Goal: Task Accomplishment & Management: Use online tool/utility

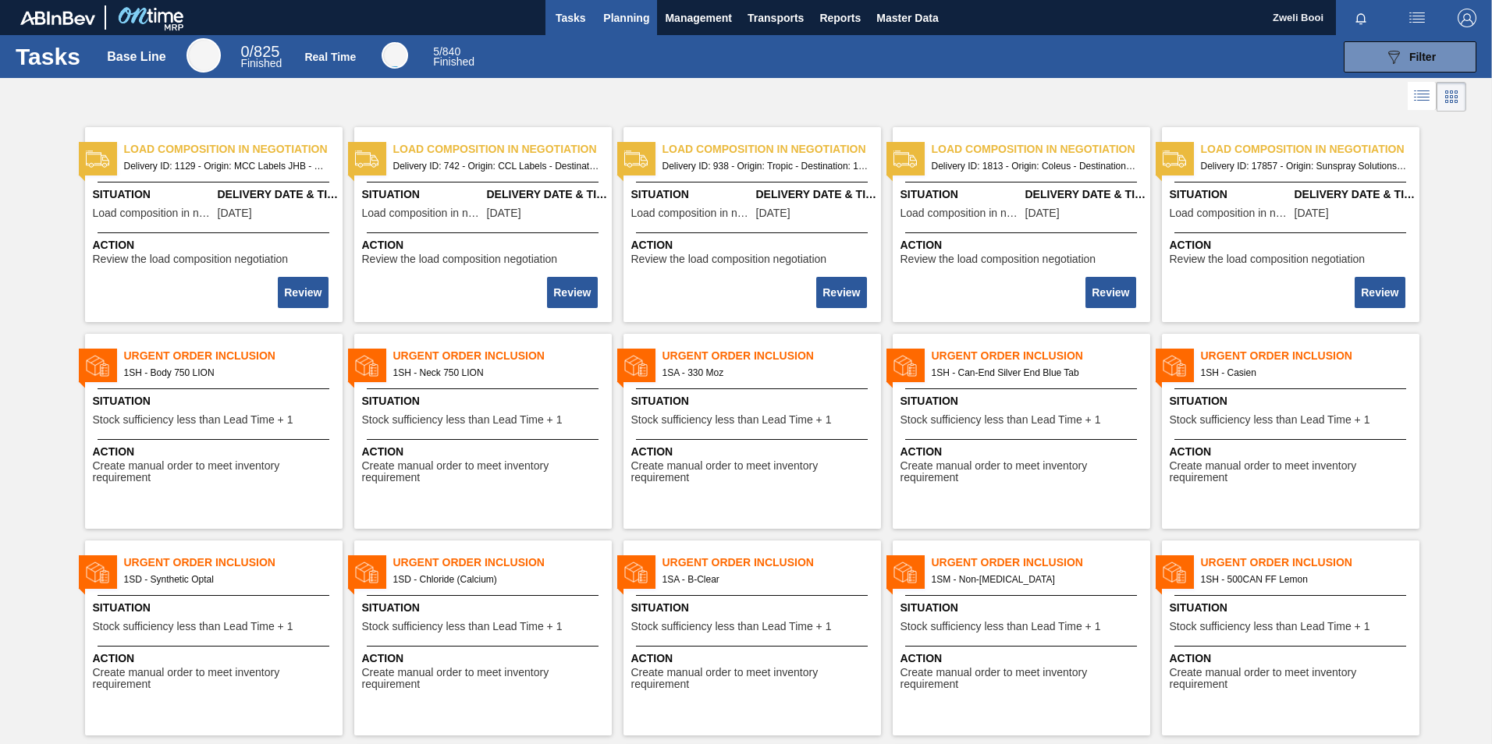
click at [630, 14] on span "Planning" at bounding box center [626, 18] width 46 height 19
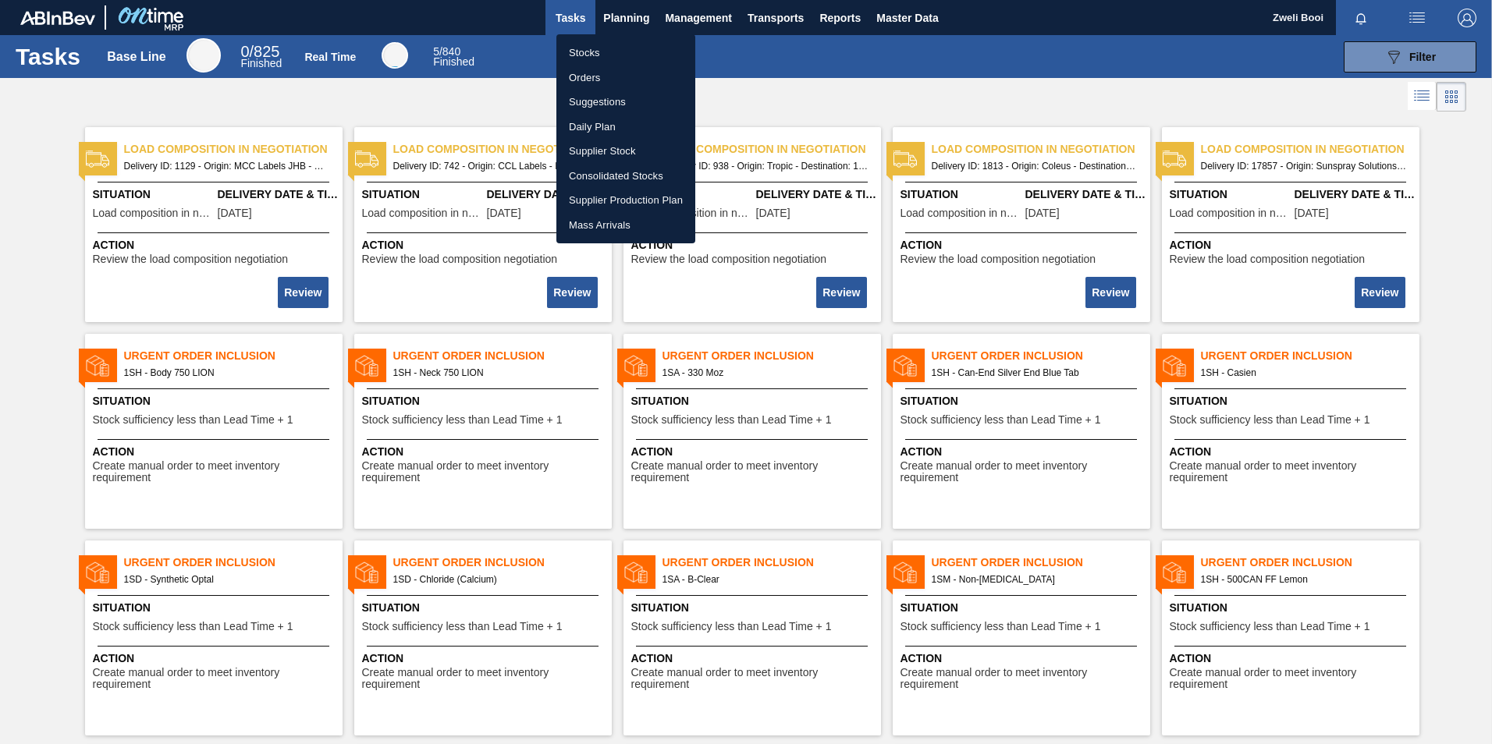
click at [595, 53] on li "Stocks" at bounding box center [625, 53] width 139 height 25
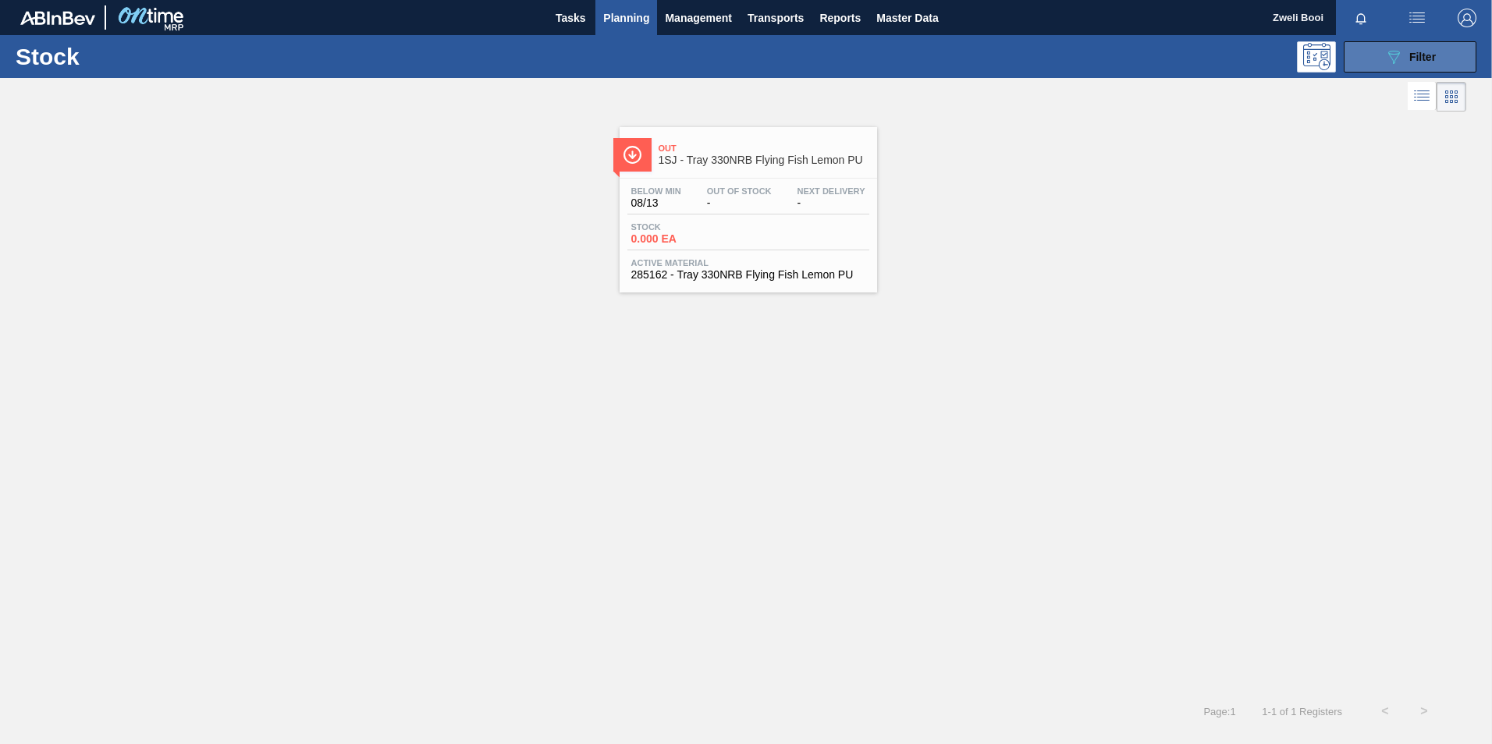
click at [1377, 53] on button "089F7B8B-B2A5-4AFE-B5C0-19BA573D28AC Filter" at bounding box center [1410, 56] width 133 height 31
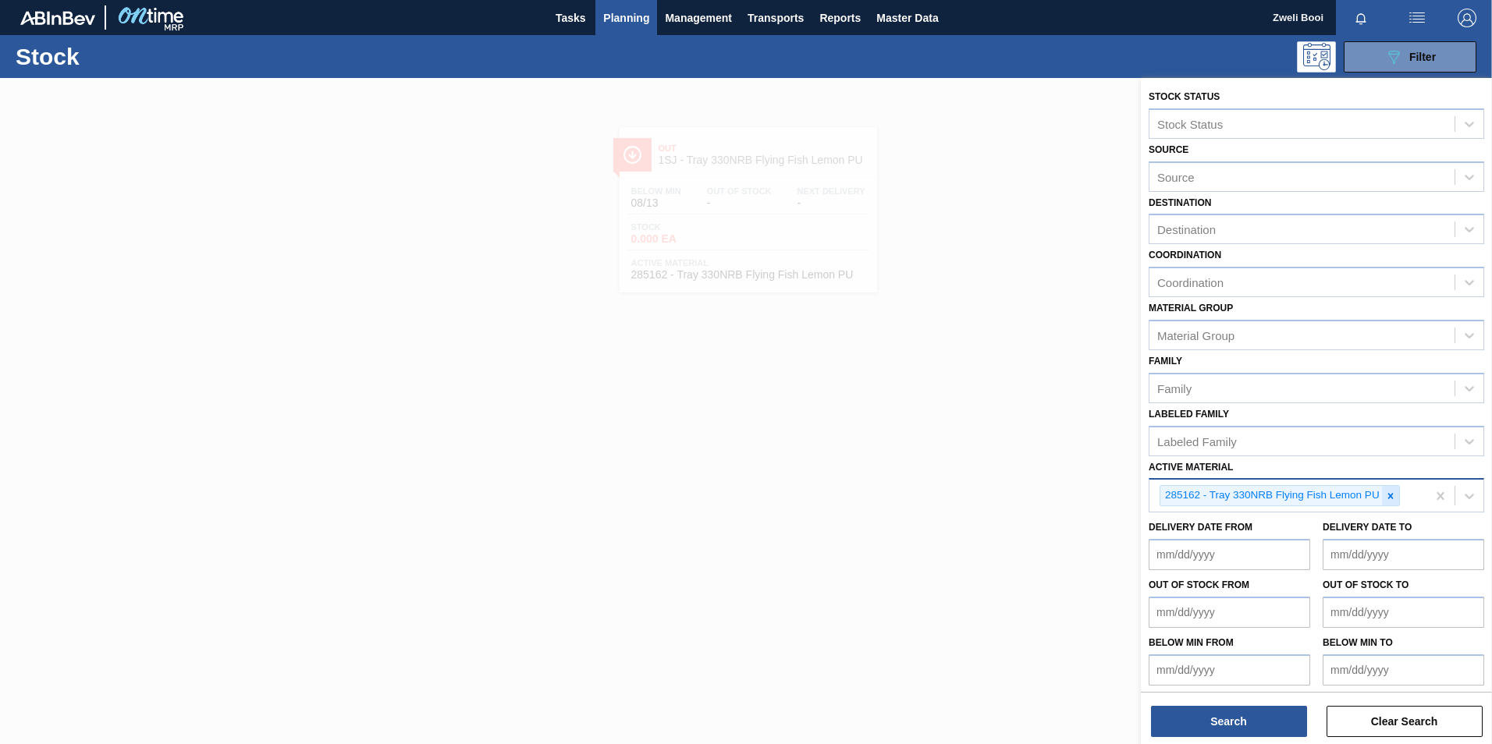
click at [1391, 493] on icon at bounding box center [1390, 496] width 11 height 11
click at [1198, 486] on div "Active Material" at bounding box center [1301, 494] width 305 height 23
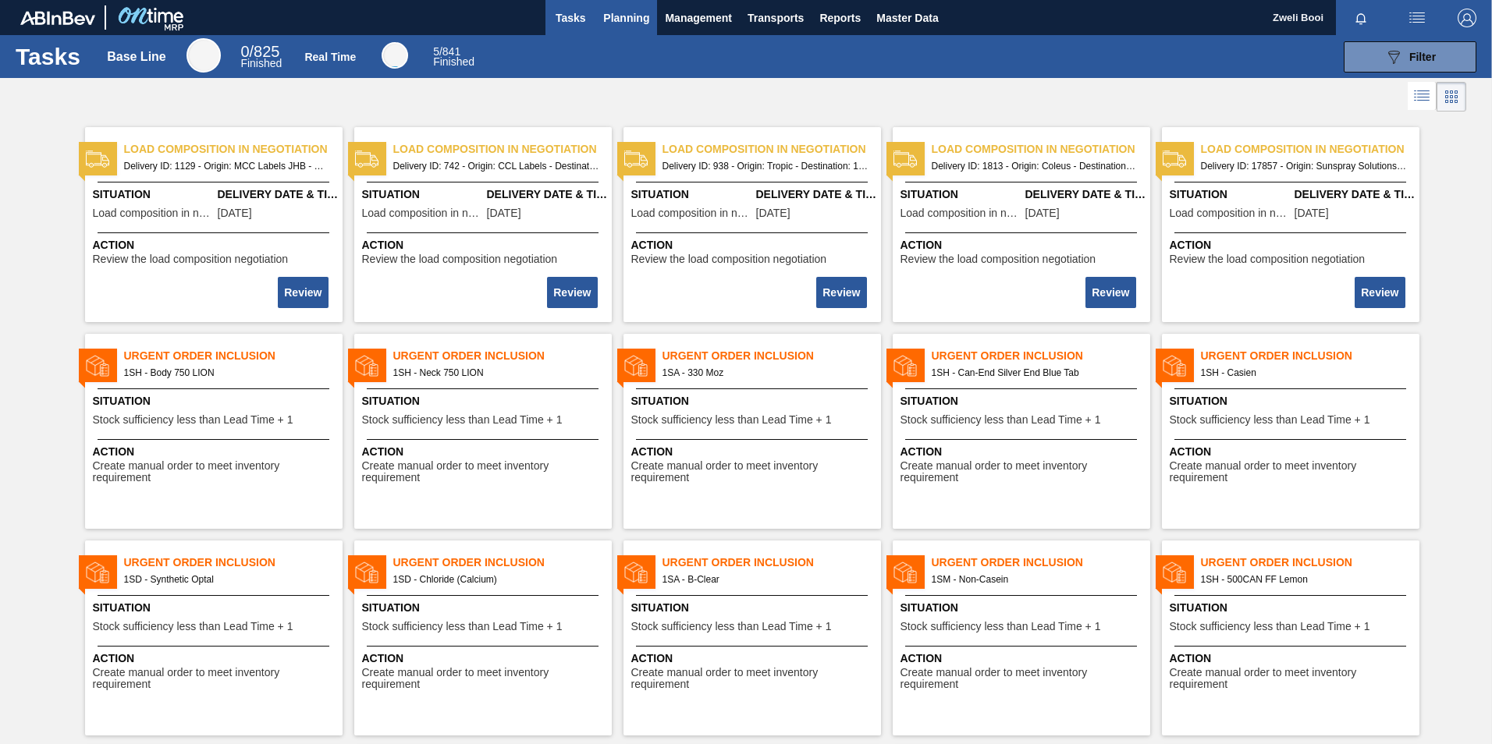
click at [625, 24] on span "Planning" at bounding box center [626, 18] width 46 height 19
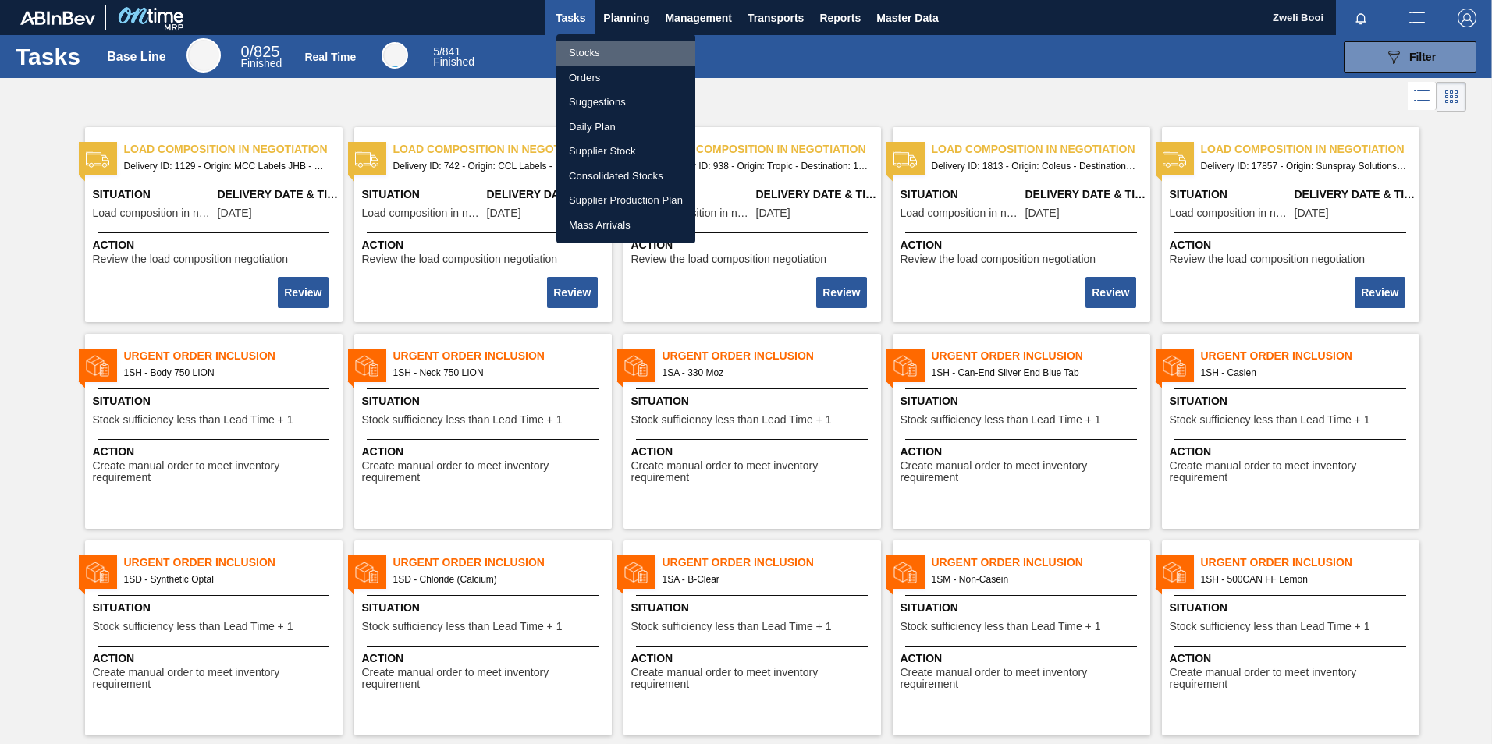
click at [605, 54] on li "Stocks" at bounding box center [625, 53] width 139 height 25
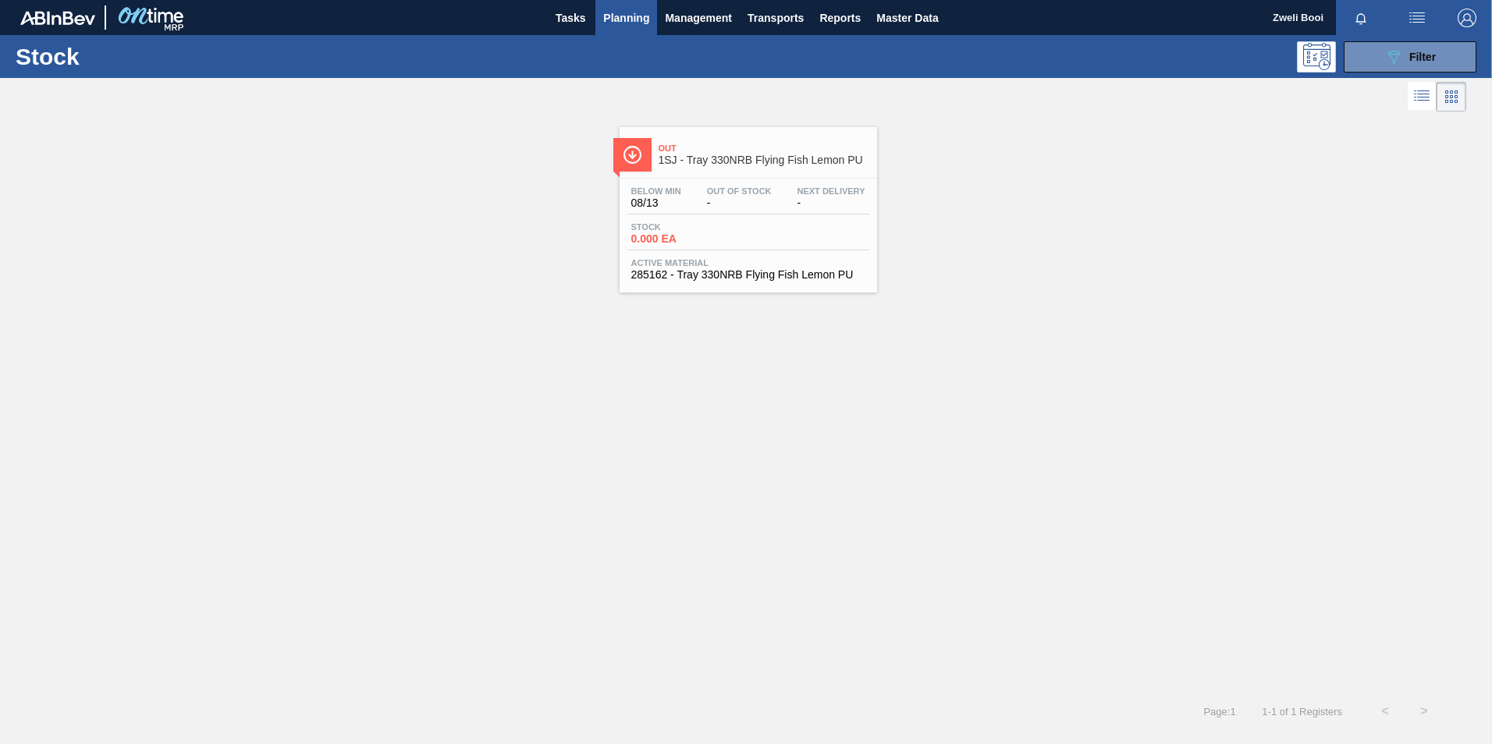
click at [764, 208] on span "-" at bounding box center [739, 203] width 65 height 12
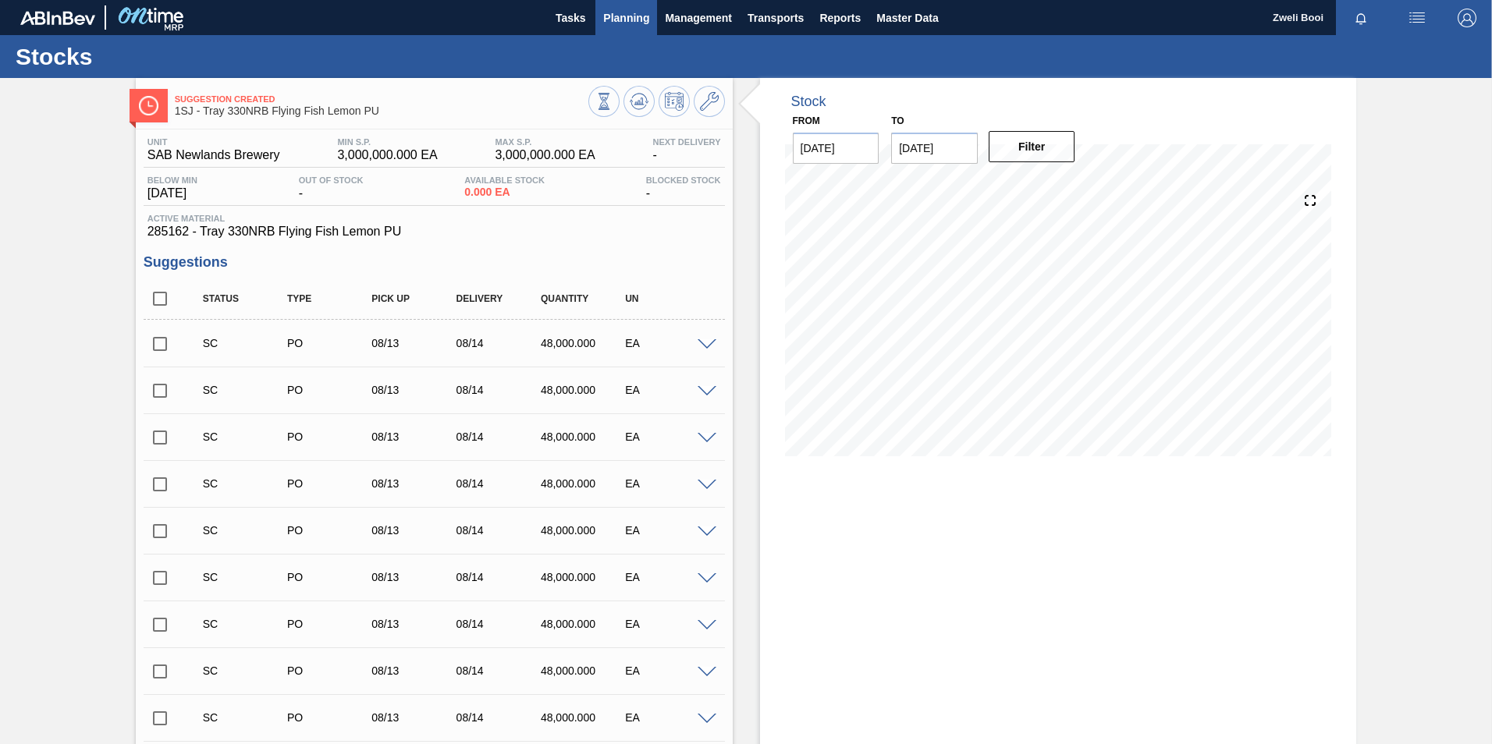
click at [637, 20] on span "Planning" at bounding box center [626, 18] width 46 height 19
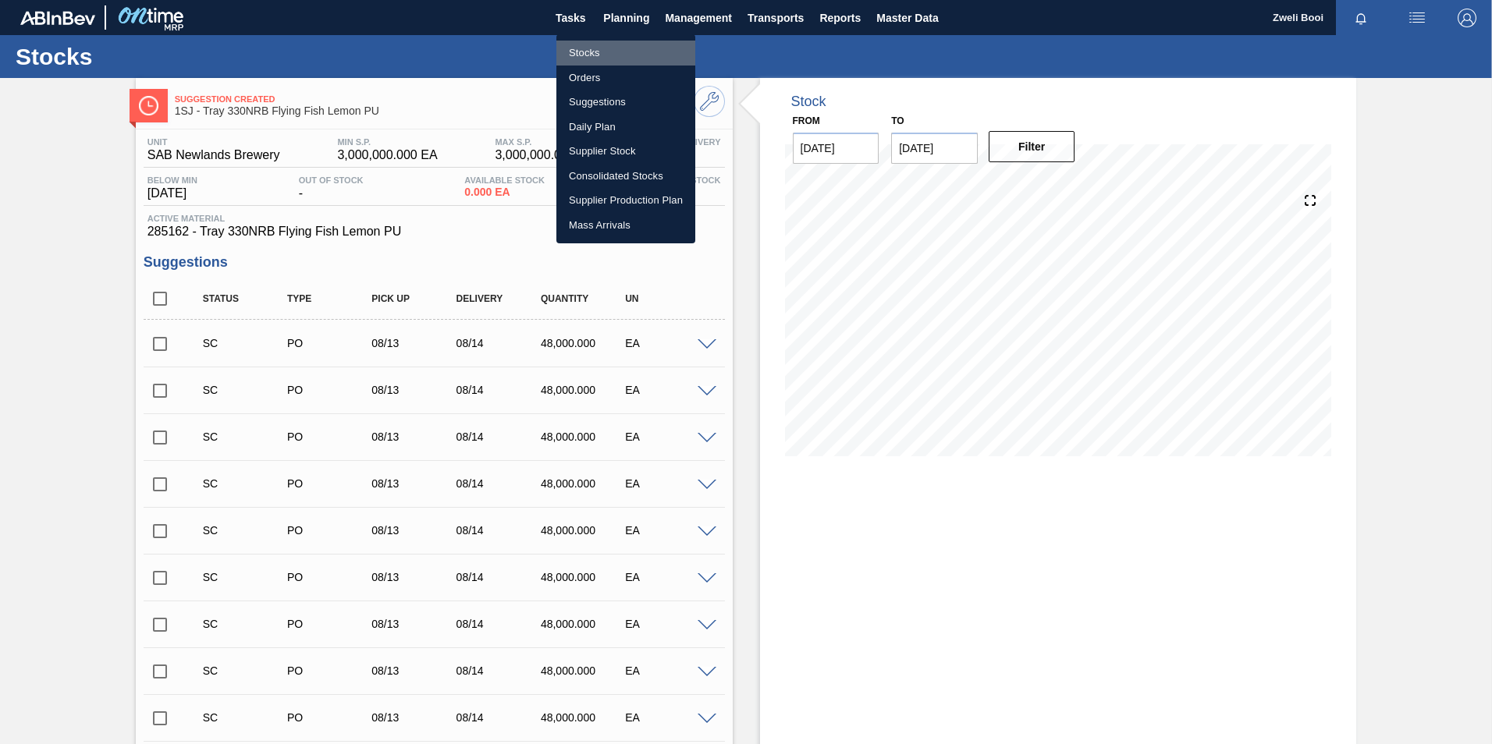
click at [603, 51] on li "Stocks" at bounding box center [625, 53] width 139 height 25
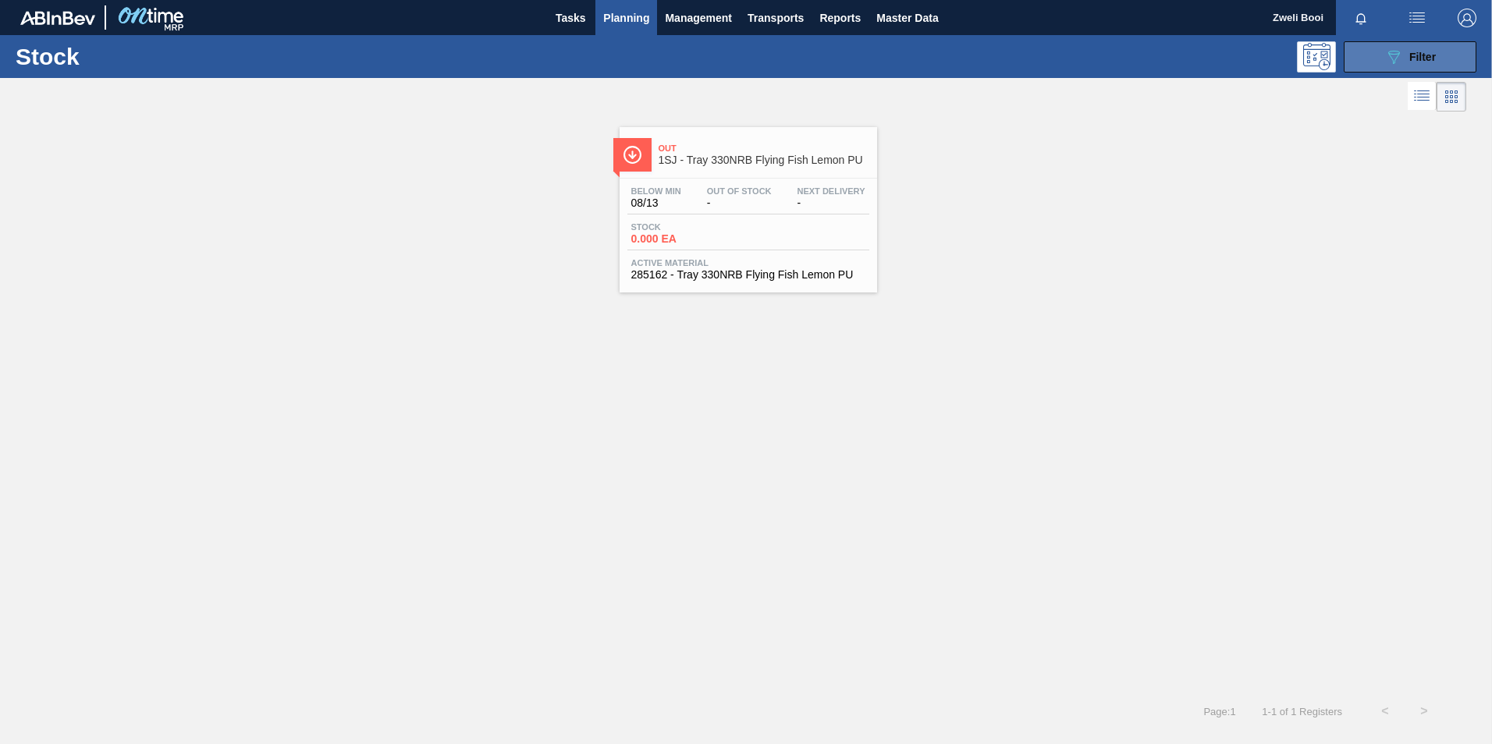
click at [1412, 48] on div "089F7B8B-B2A5-4AFE-B5C0-19BA573D28AC Filter" at bounding box center [1410, 57] width 52 height 19
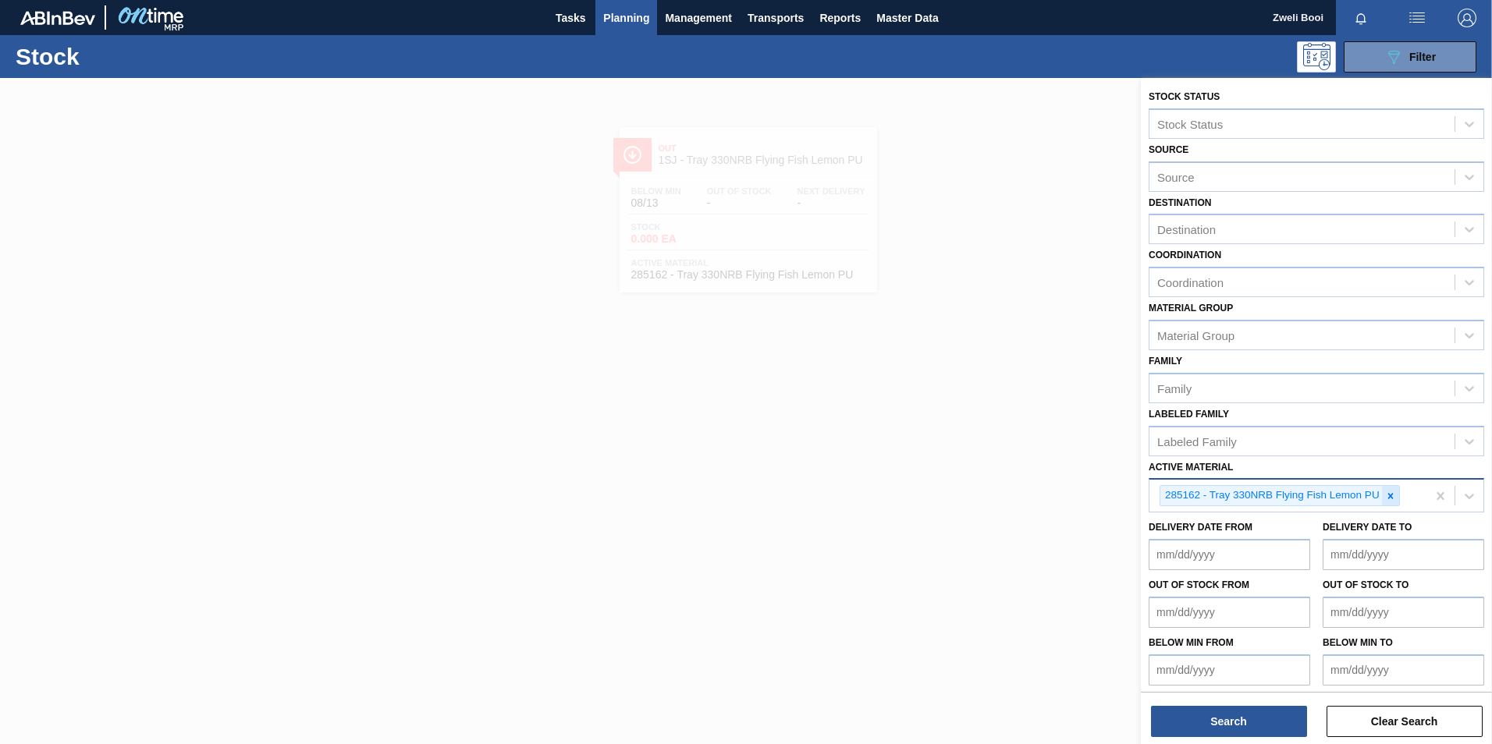
click at [1394, 496] on icon at bounding box center [1390, 496] width 11 height 11
click at [915, 455] on div at bounding box center [746, 450] width 1492 height 744
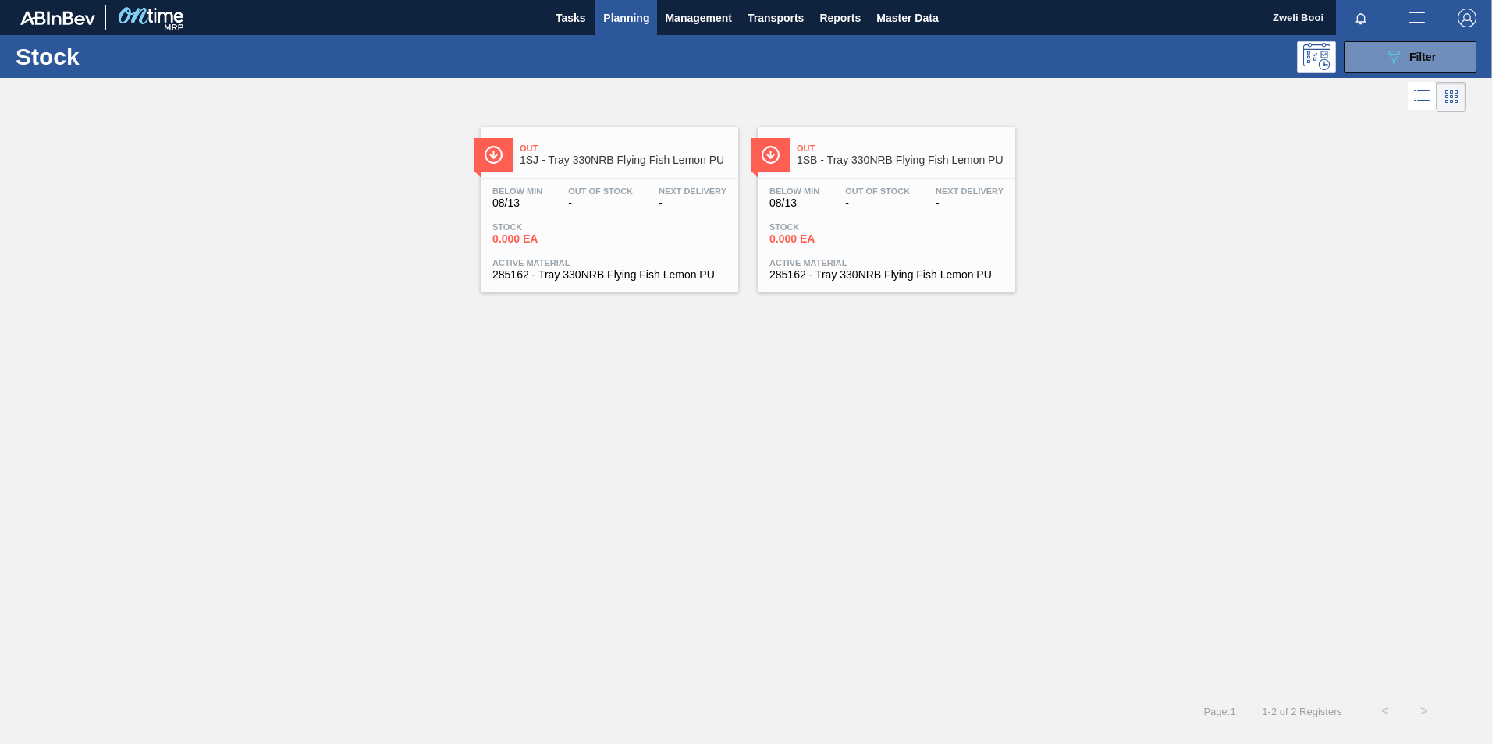
click at [895, 227] on div "Stock 0.000 EA" at bounding box center [887, 236] width 242 height 28
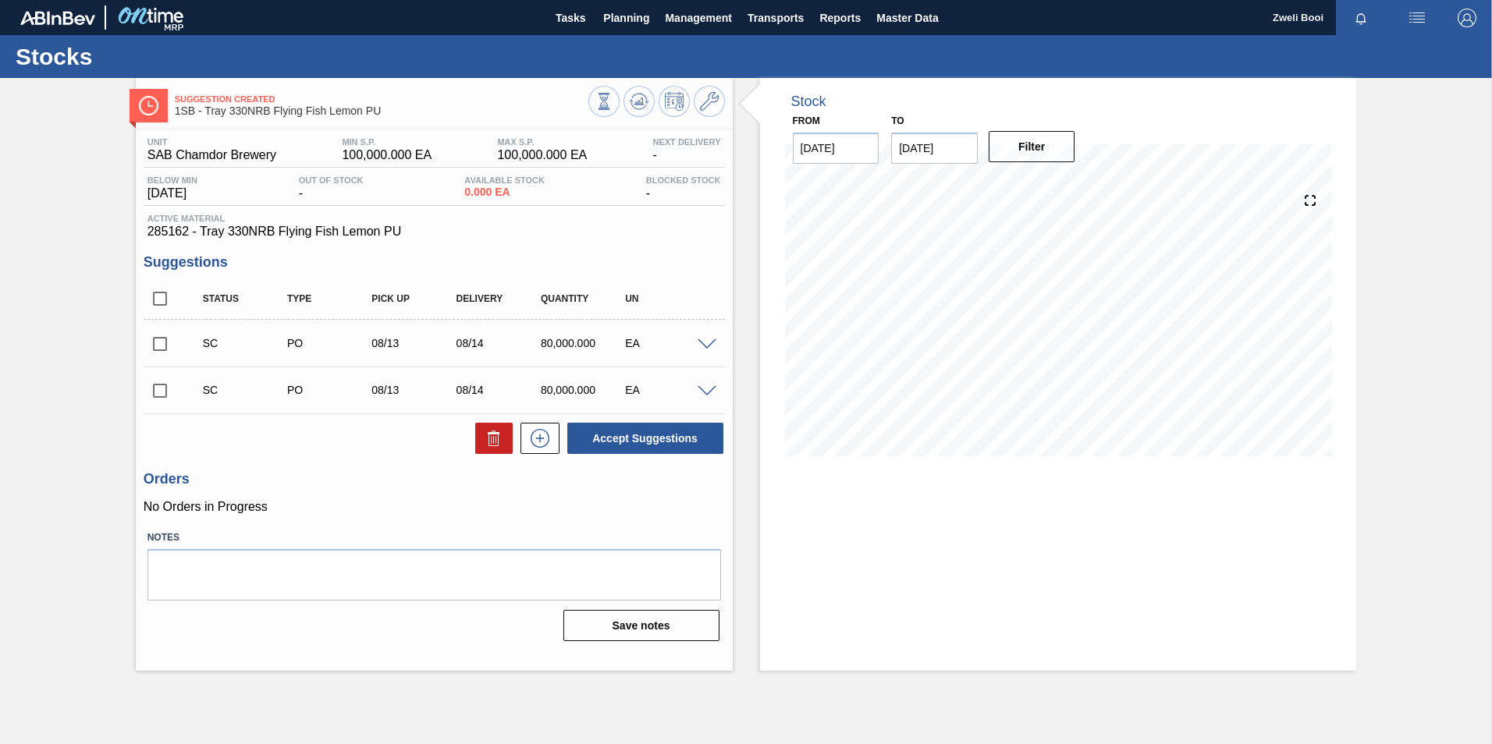
click at [160, 343] on input "checkbox" at bounding box center [160, 344] width 33 height 33
click at [665, 449] on button "Accept Suggestions" at bounding box center [645, 438] width 156 height 31
checkbox input "false"
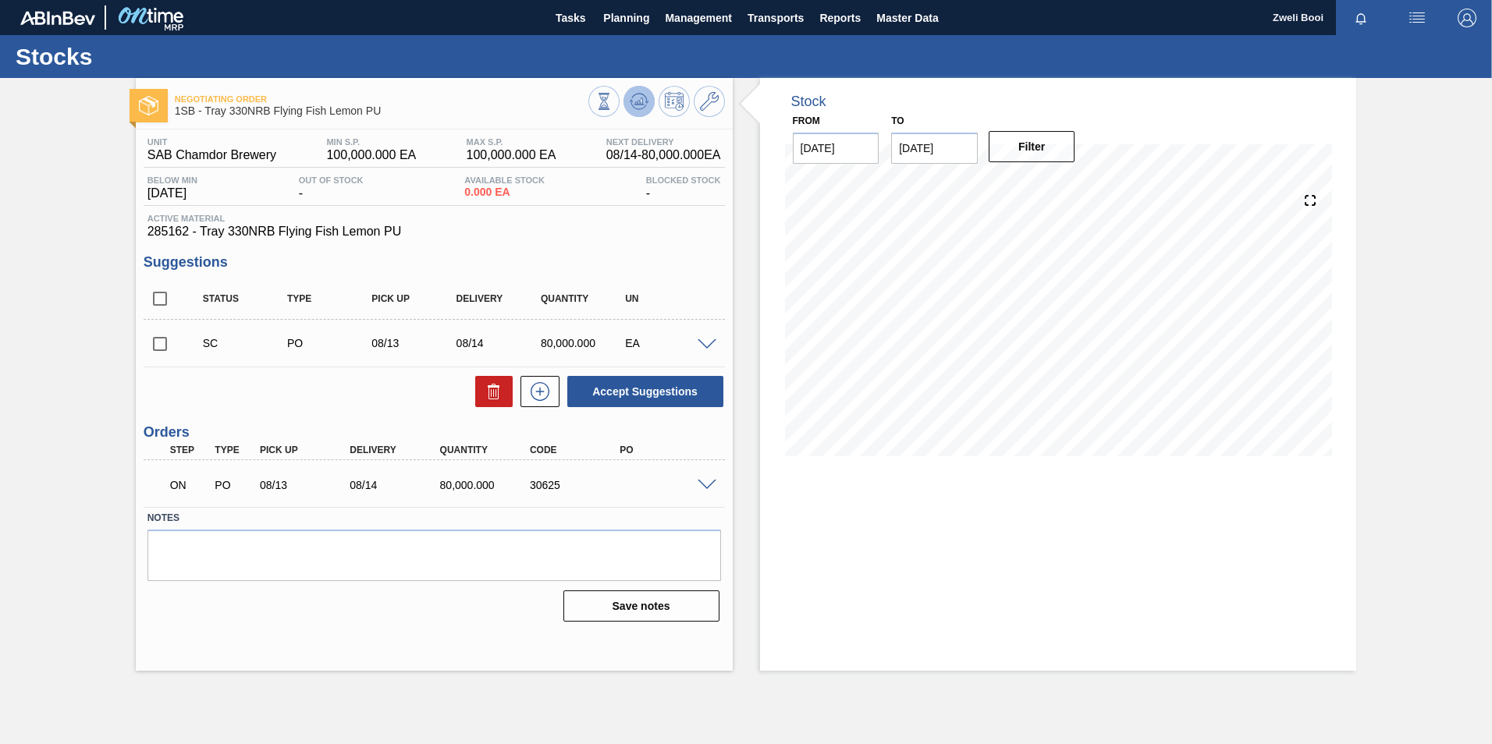
click at [613, 95] on icon at bounding box center [603, 101] width 17 height 17
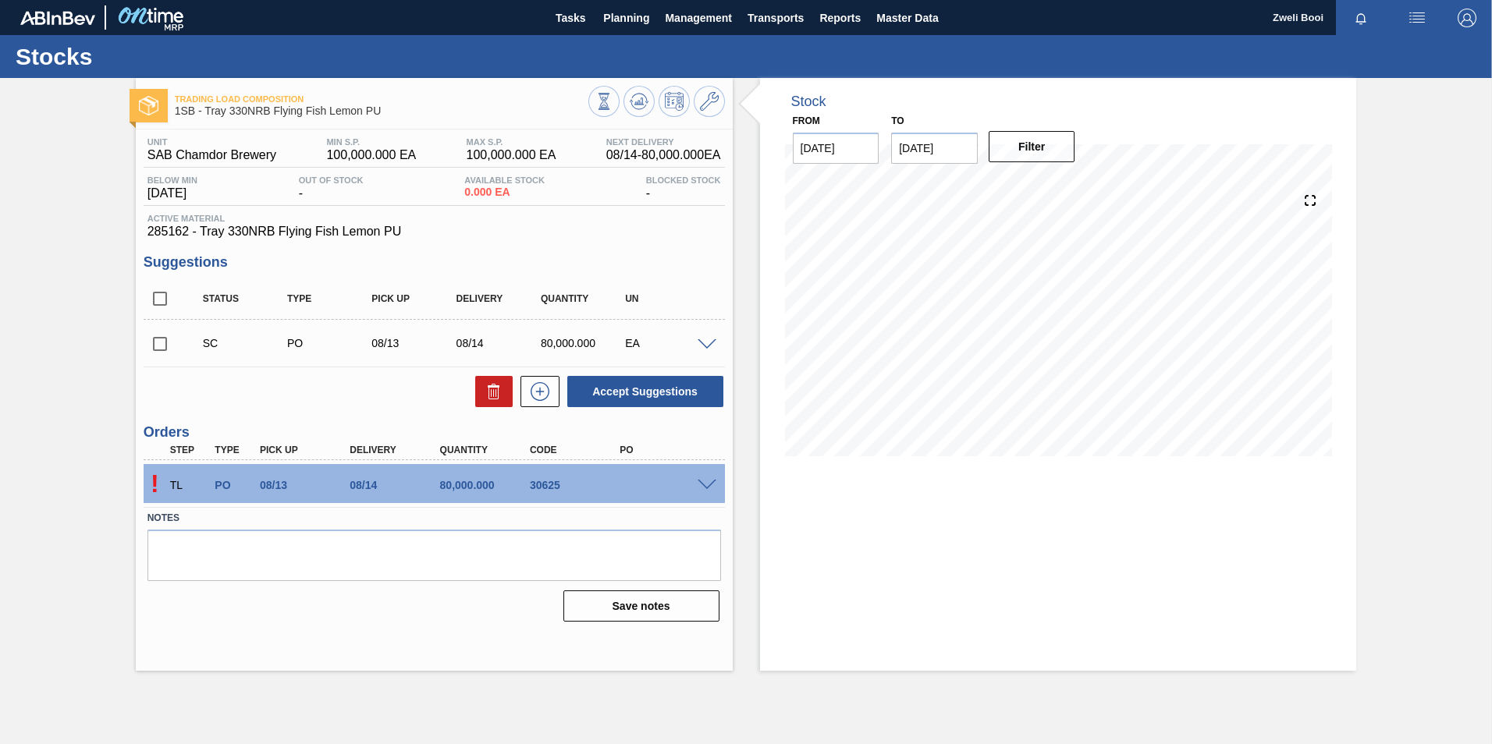
click at [706, 487] on span at bounding box center [707, 486] width 19 height 12
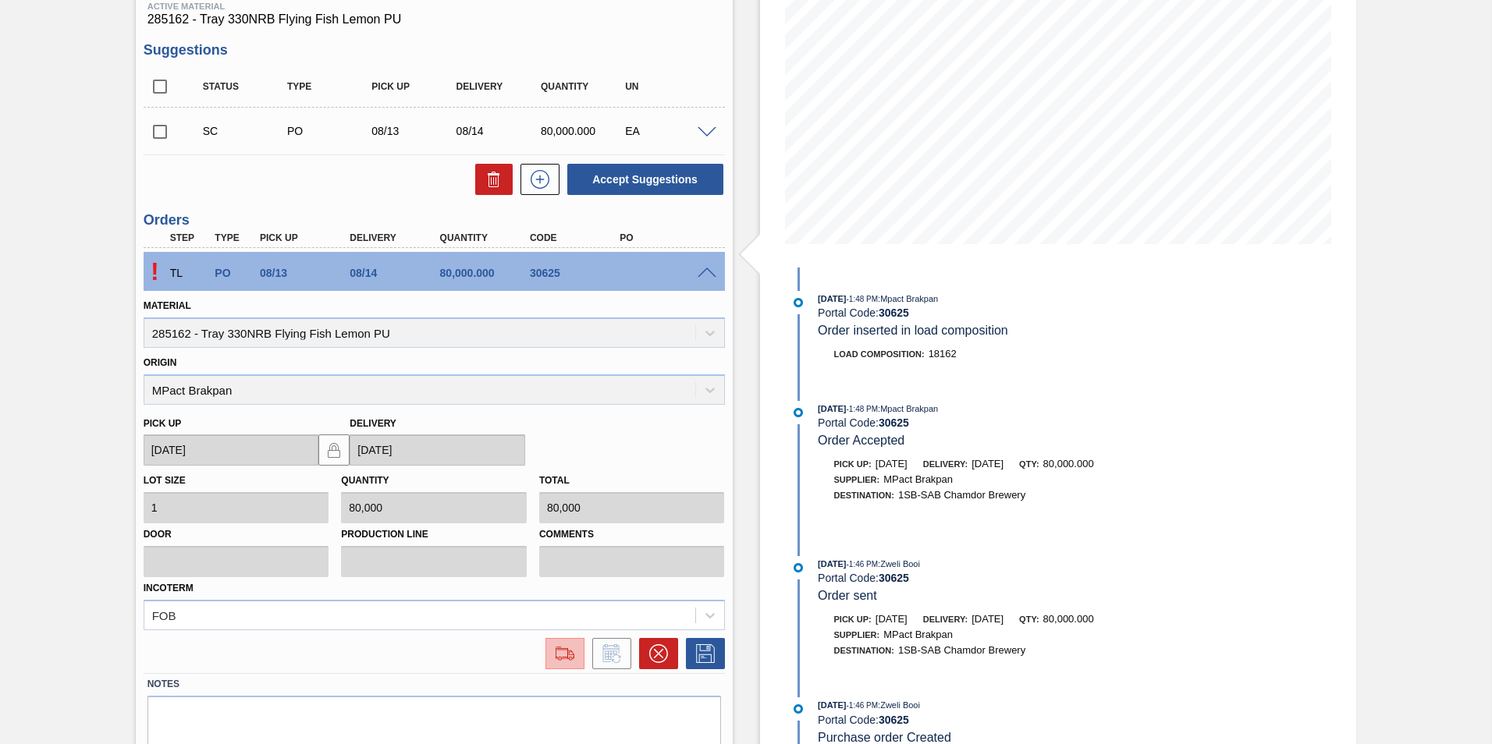
scroll to position [269, 0]
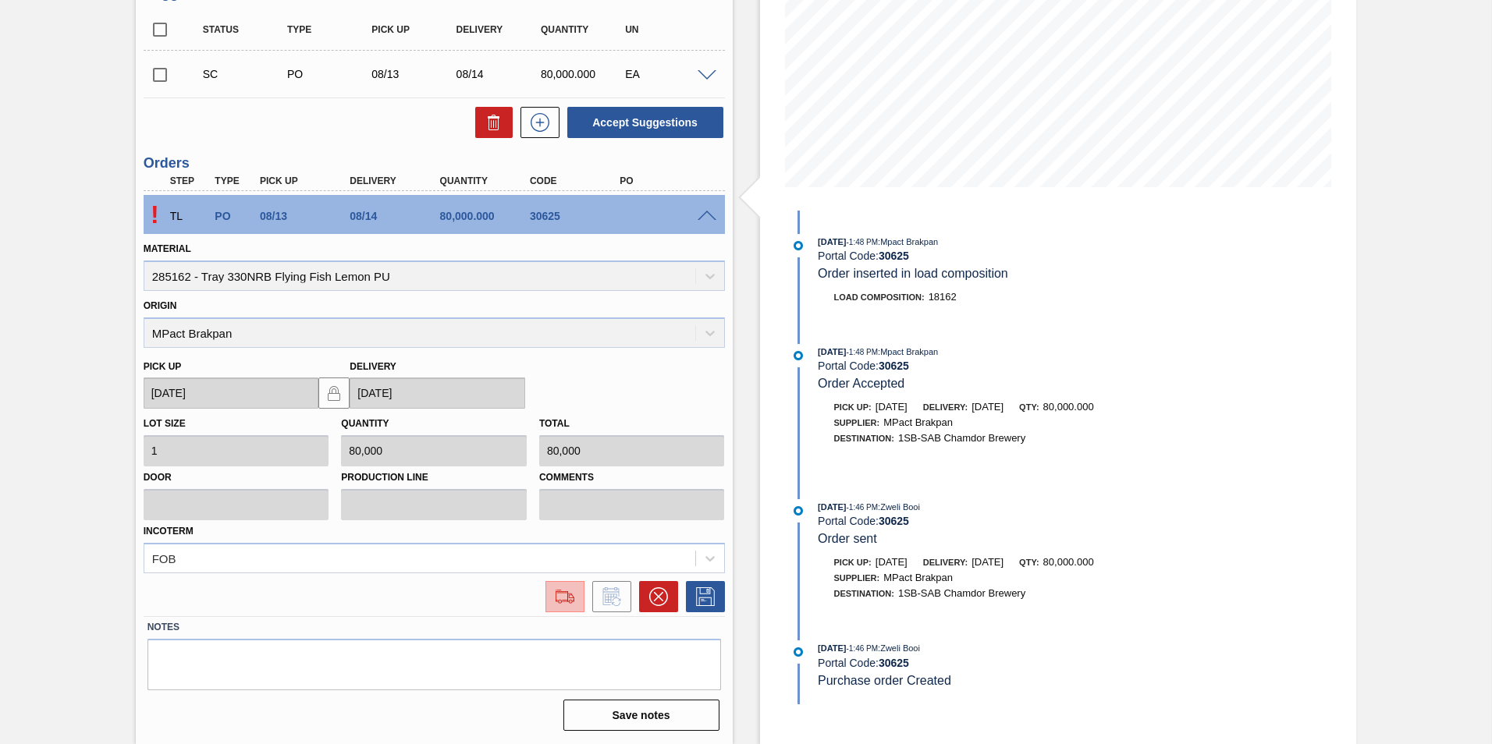
click at [574, 608] on button at bounding box center [564, 596] width 39 height 31
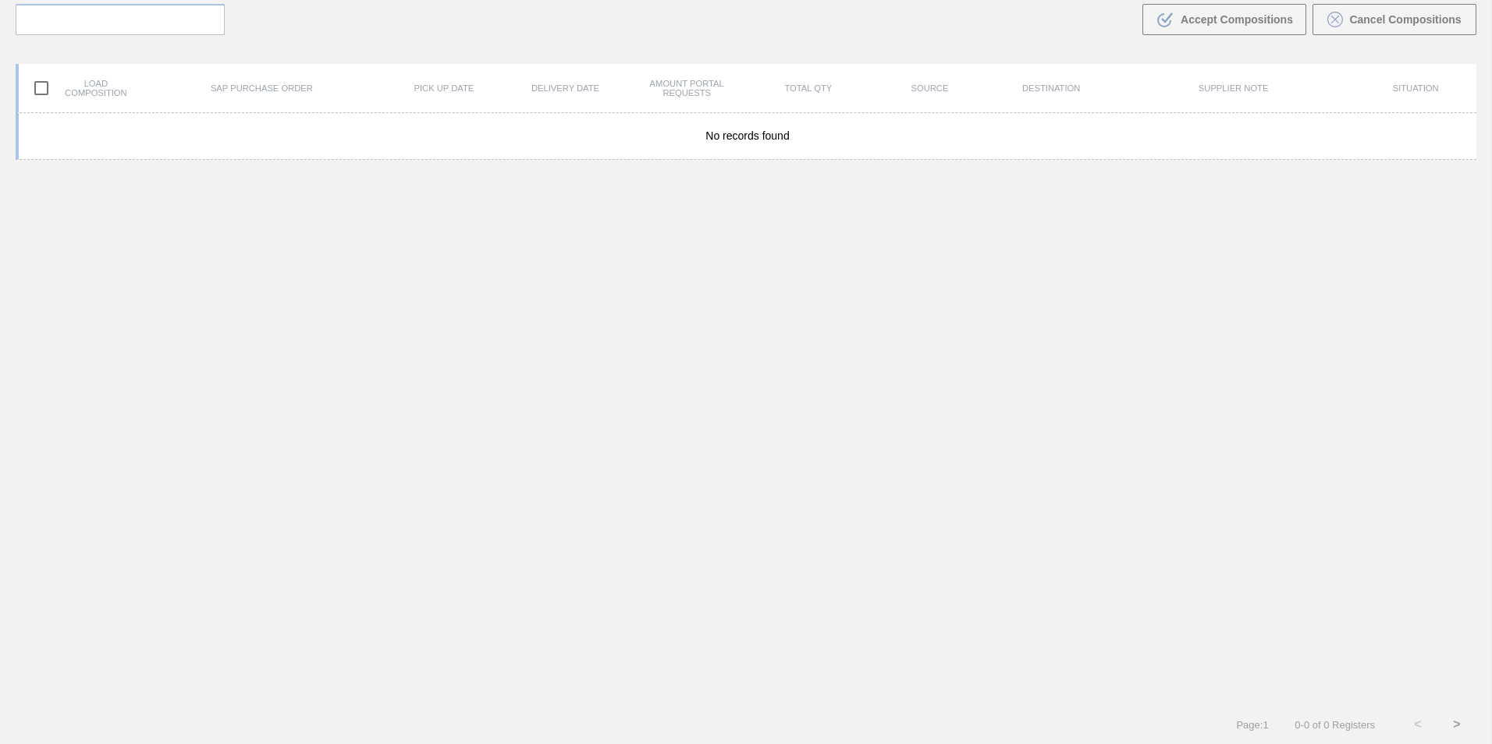
scroll to position [112, 0]
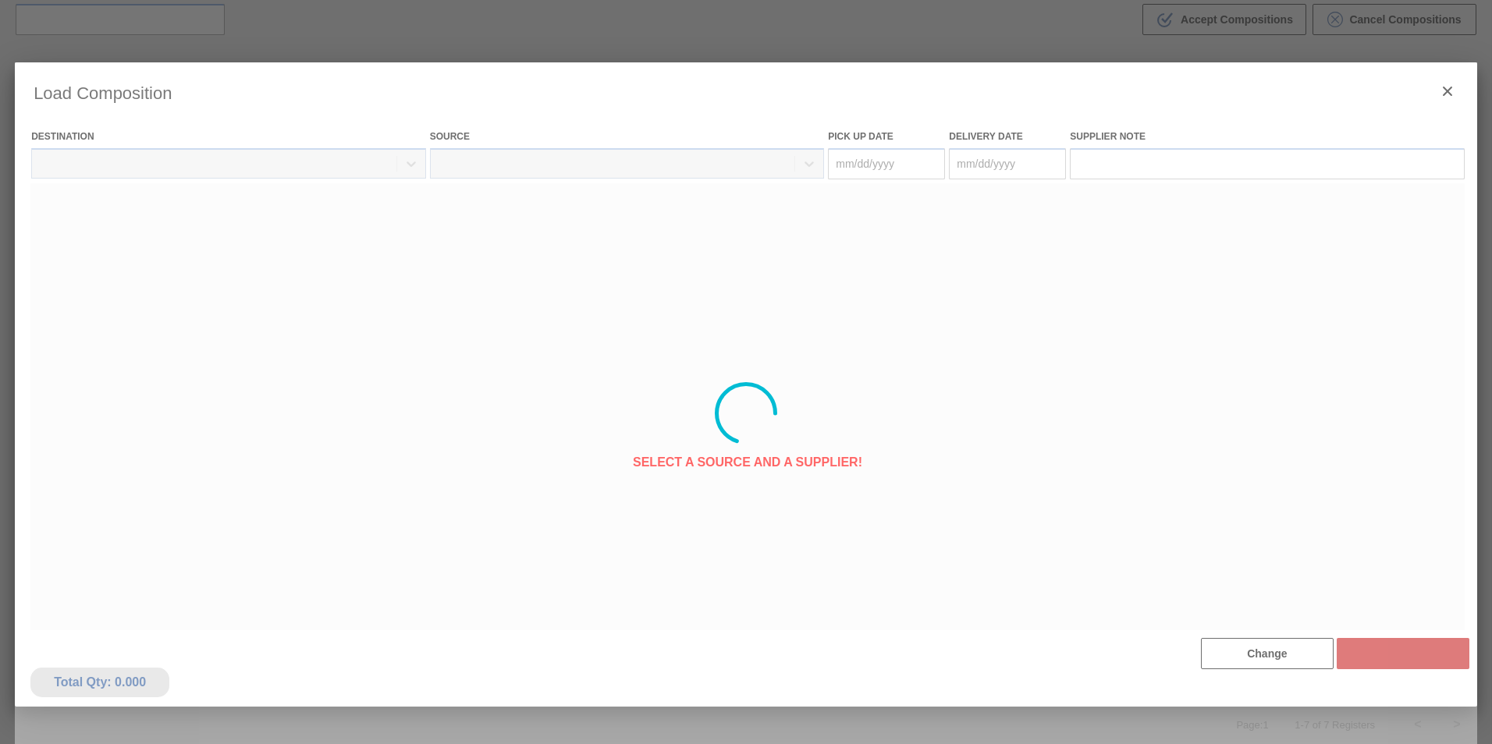
type Date "[DATE]"
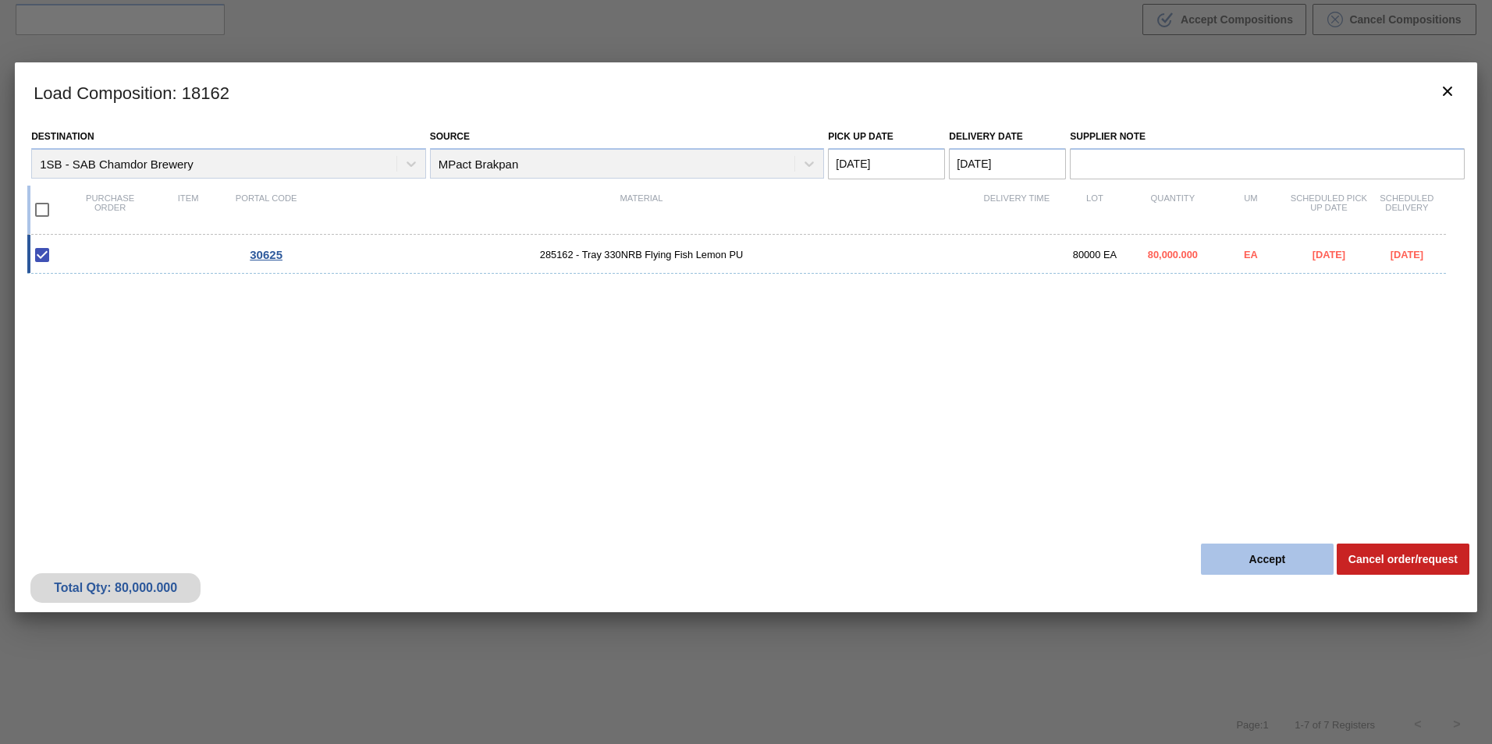
click at [1250, 570] on button "Accept" at bounding box center [1267, 559] width 133 height 31
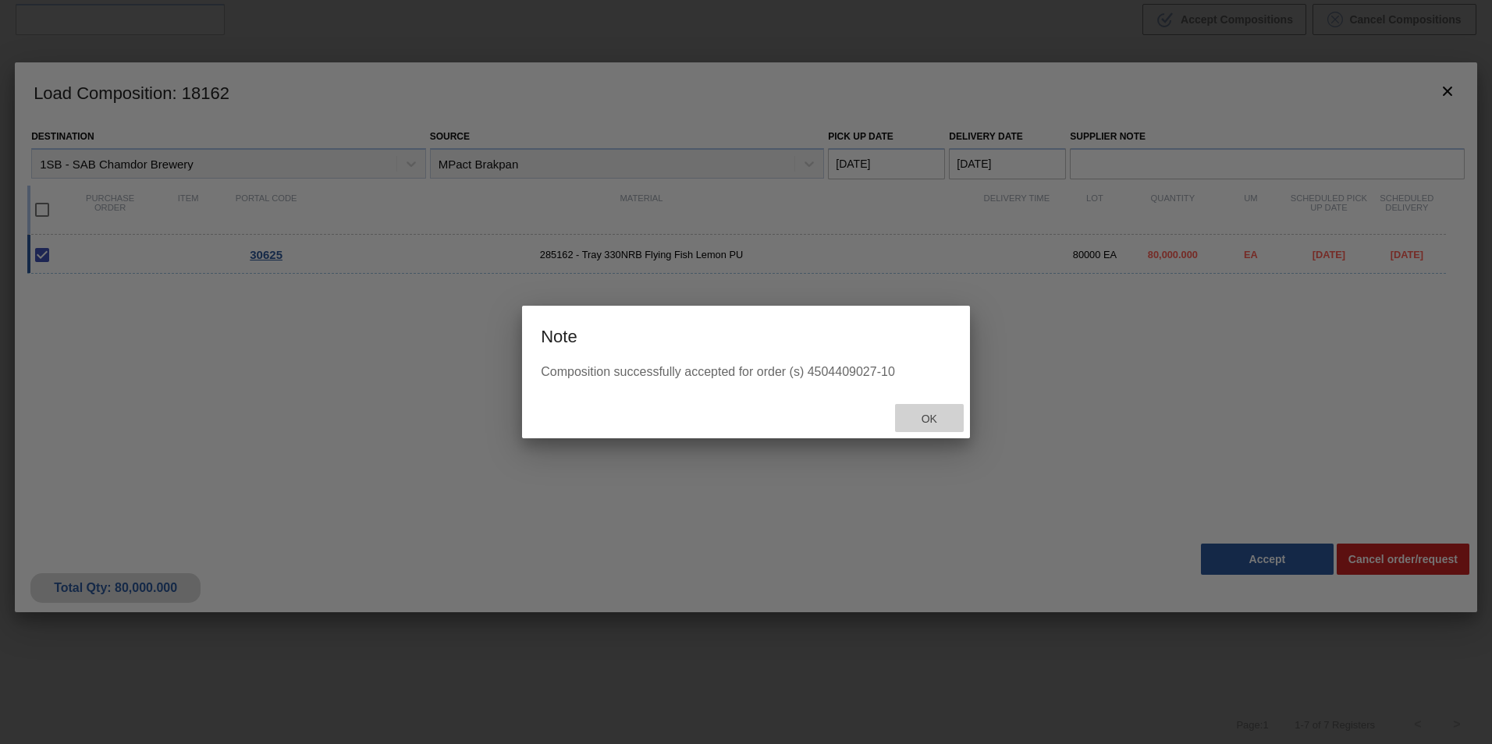
click at [939, 416] on span "Ok" at bounding box center [929, 419] width 41 height 12
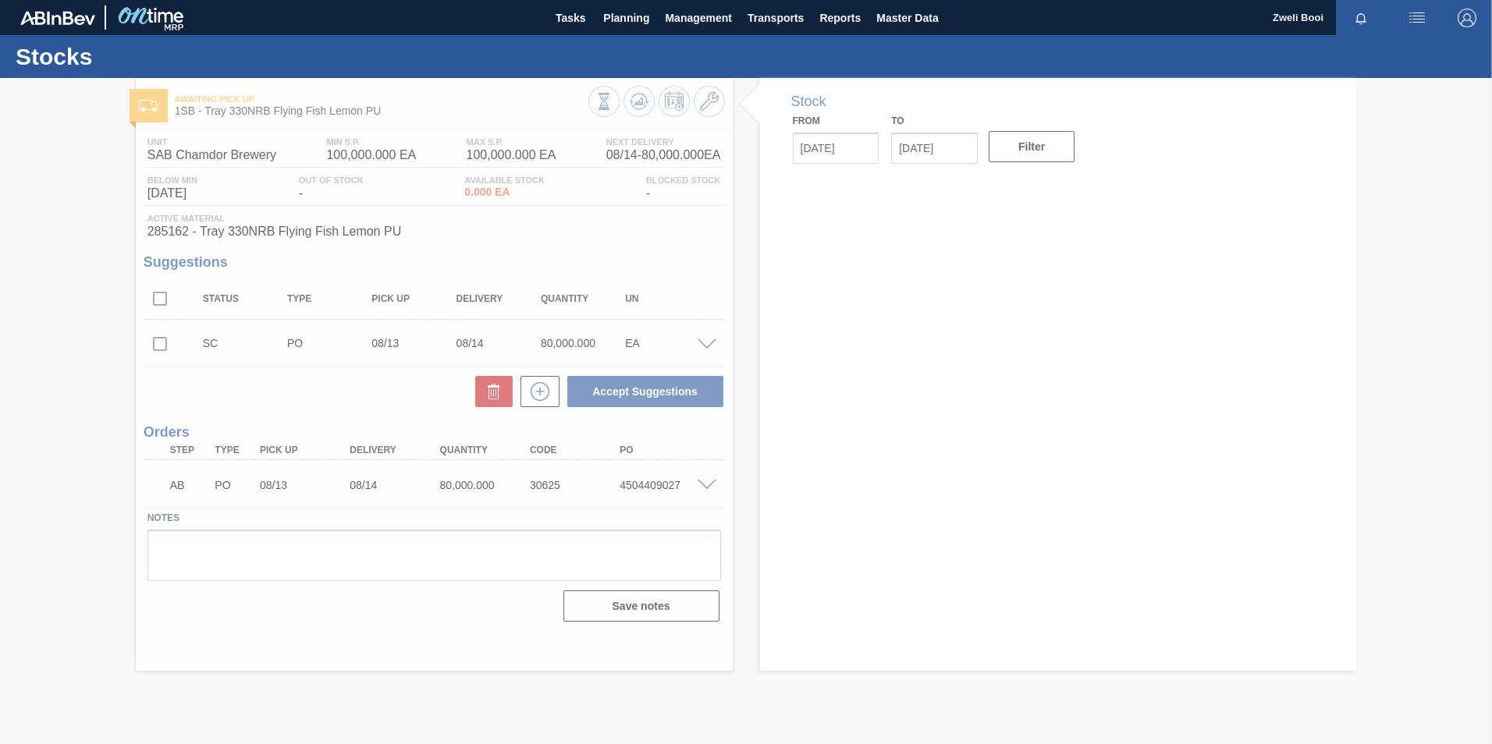
type input "[DATE]"
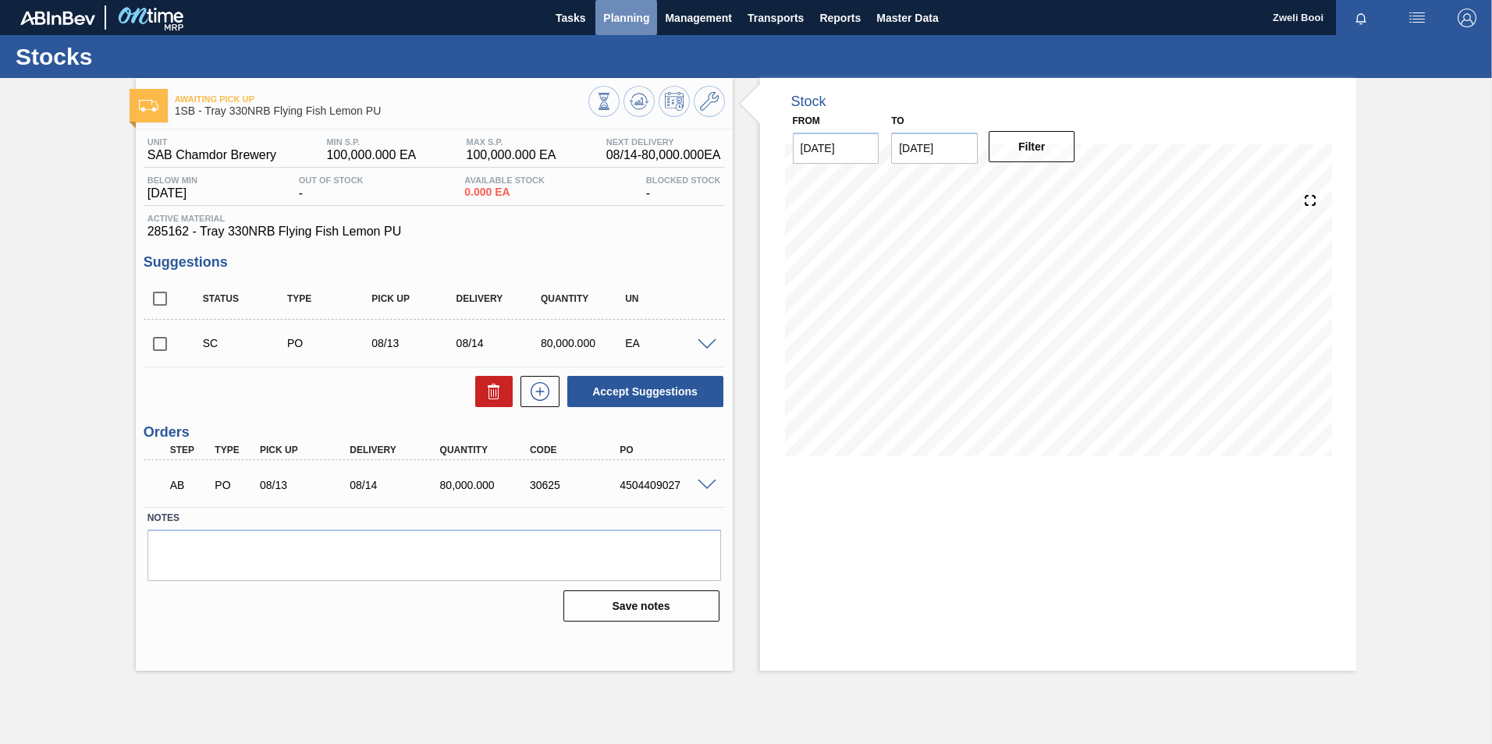
click at [626, 27] on span "Planning" at bounding box center [626, 18] width 46 height 19
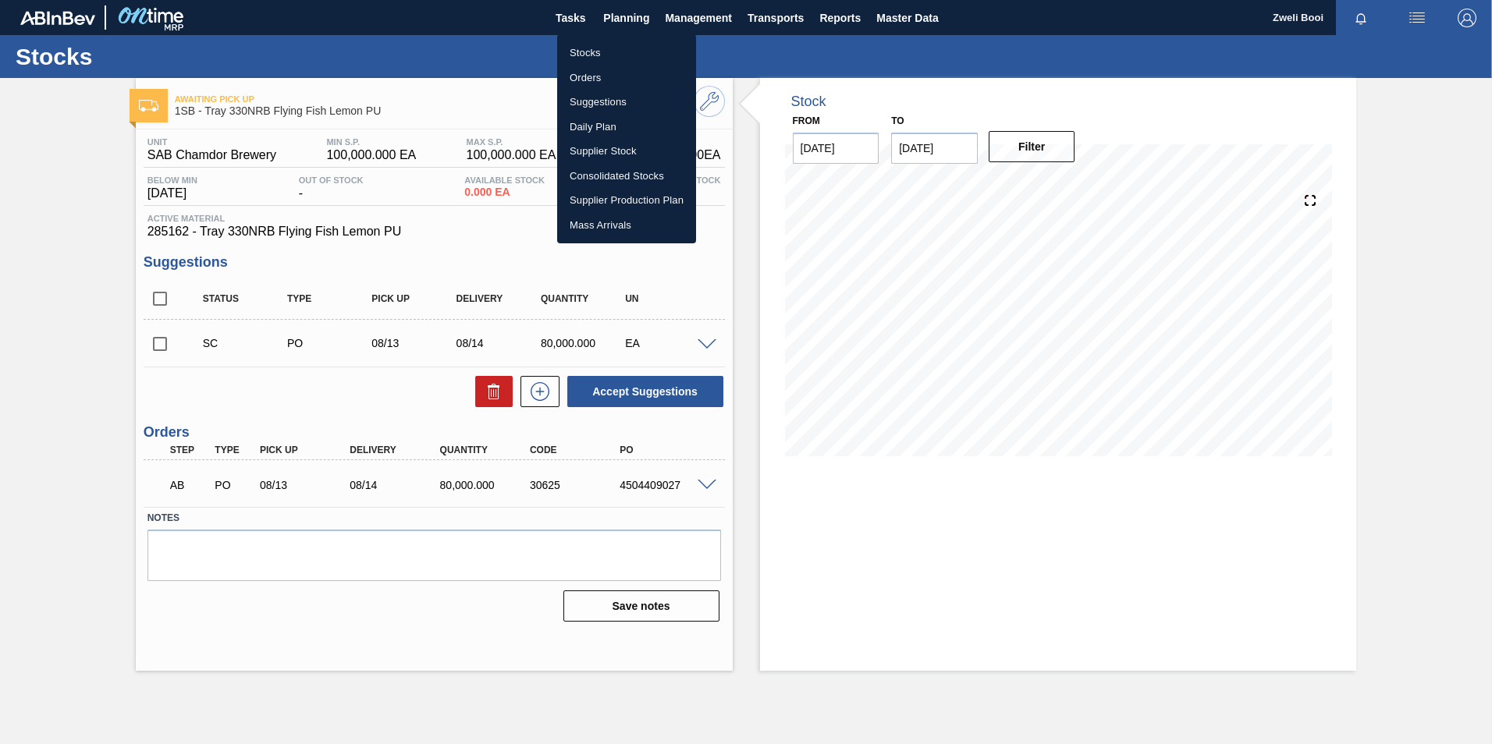
click at [589, 44] on li "Stocks" at bounding box center [626, 53] width 139 height 25
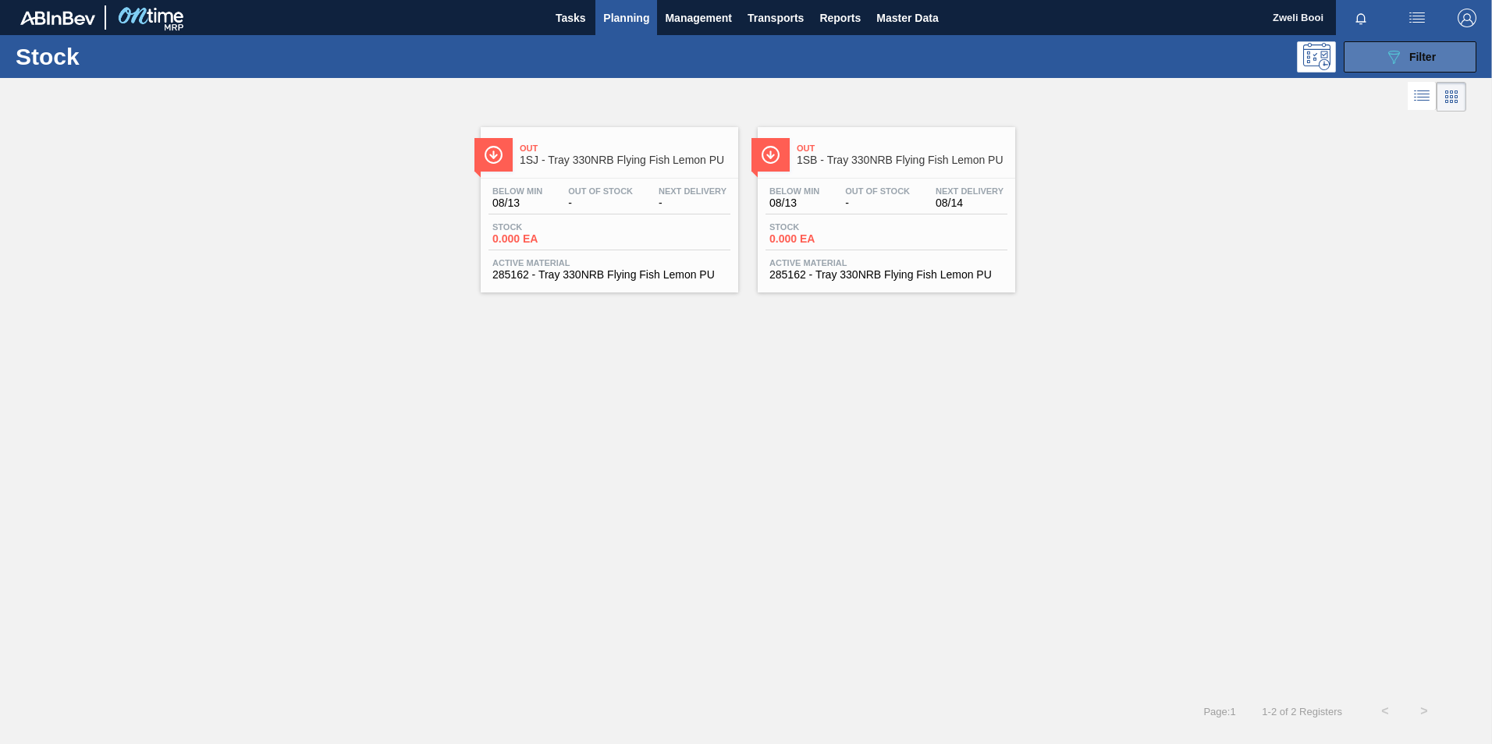
click at [1433, 57] on span "Filter" at bounding box center [1422, 57] width 27 height 12
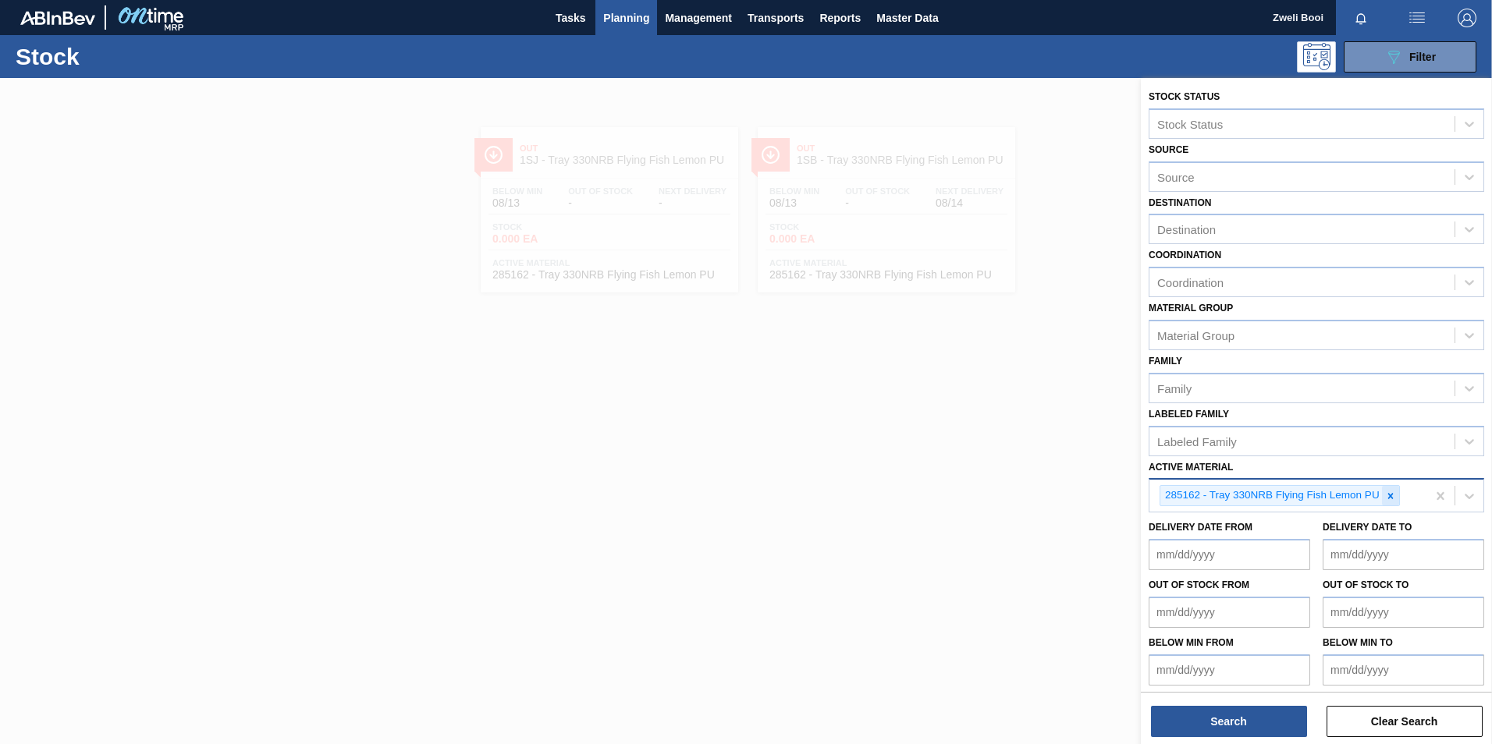
click at [1394, 498] on icon at bounding box center [1390, 496] width 11 height 11
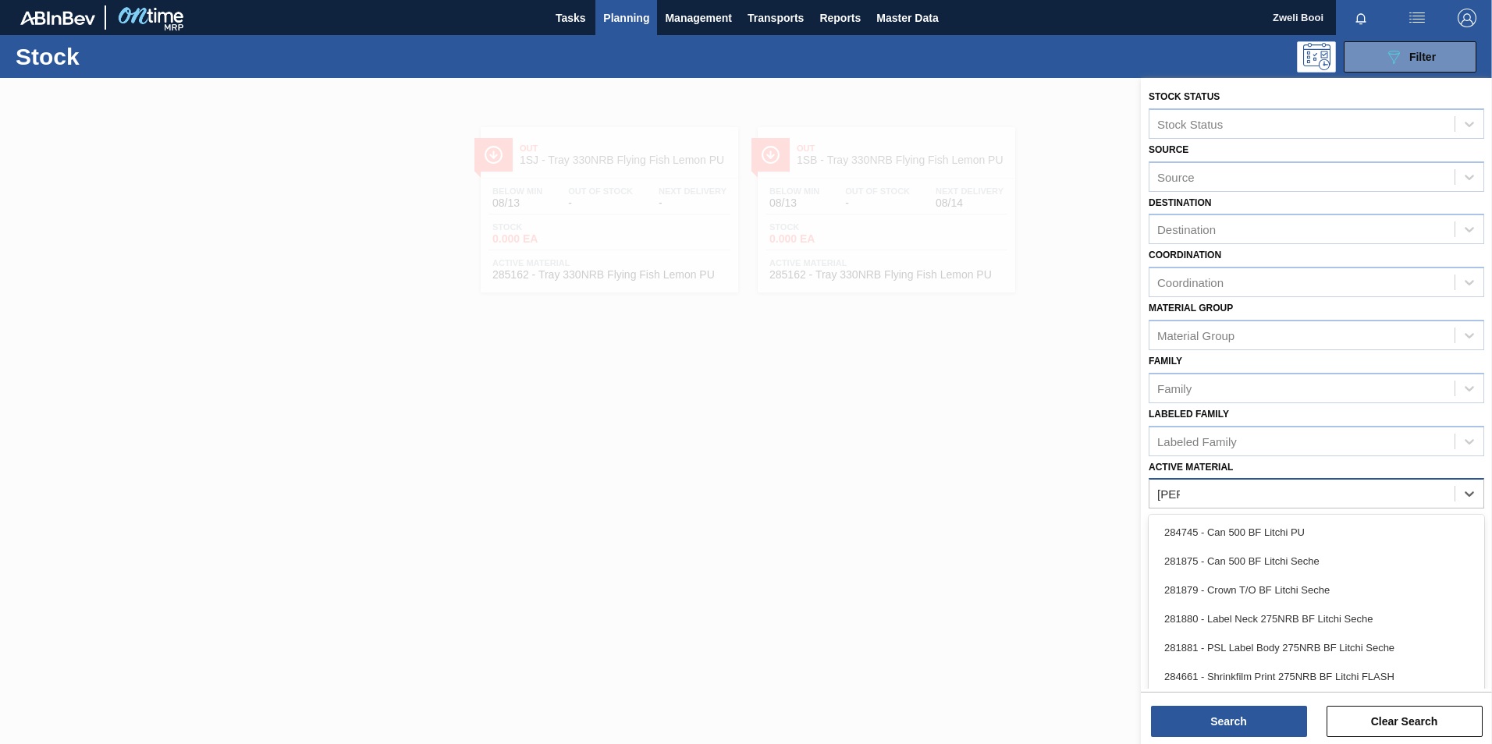
type Material "litchi"
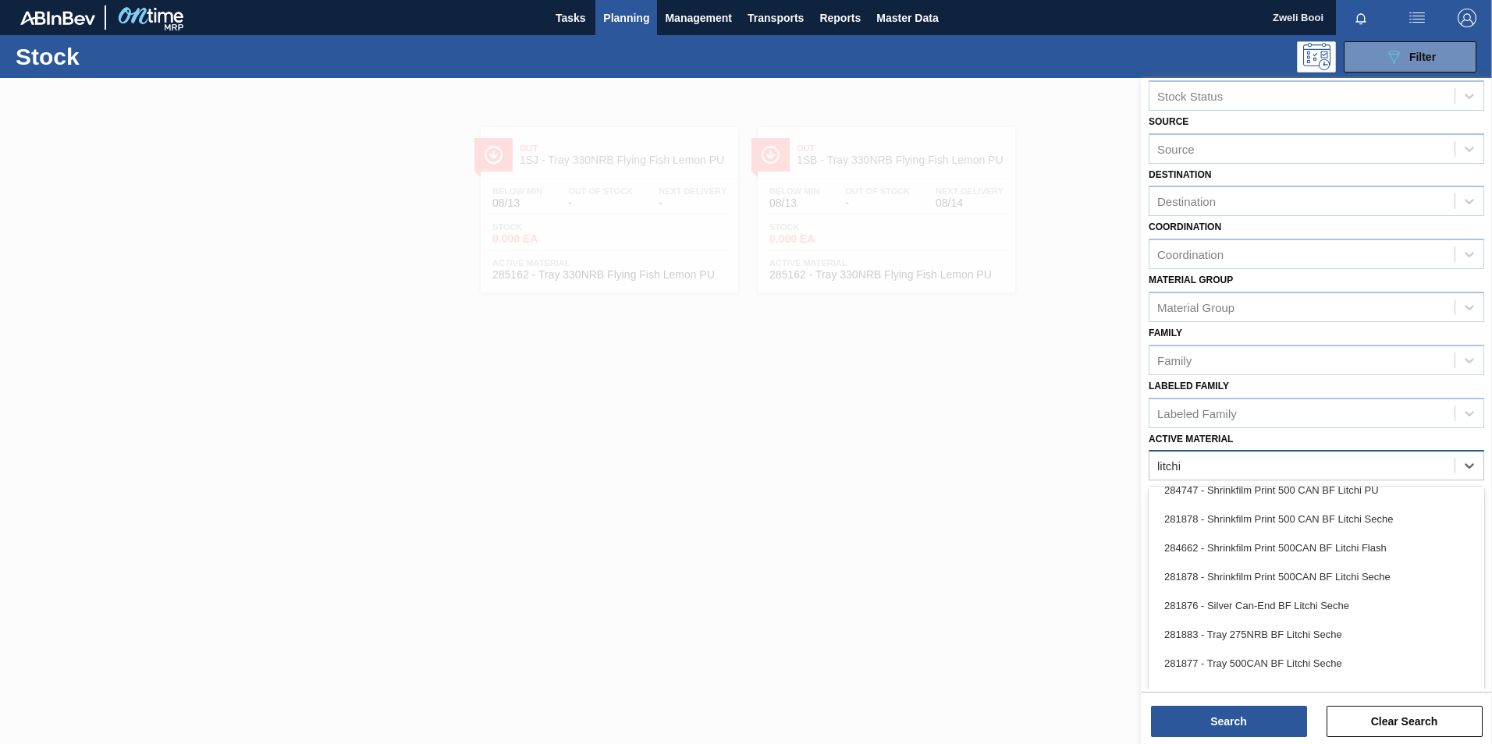
scroll to position [49, 0]
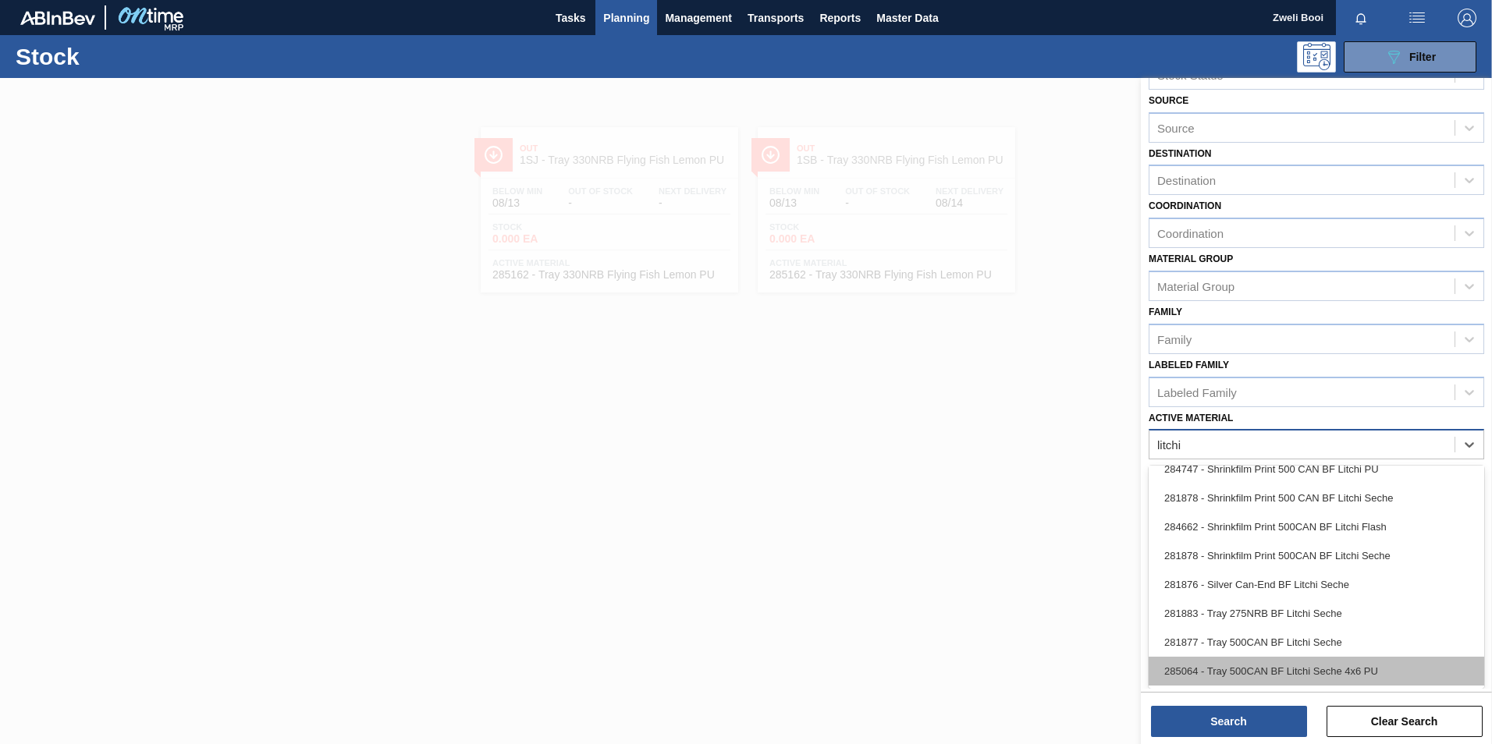
click at [1338, 667] on div "285064 - Tray 500CAN BF Litchi Seche 4x6 PU" at bounding box center [1317, 671] width 336 height 29
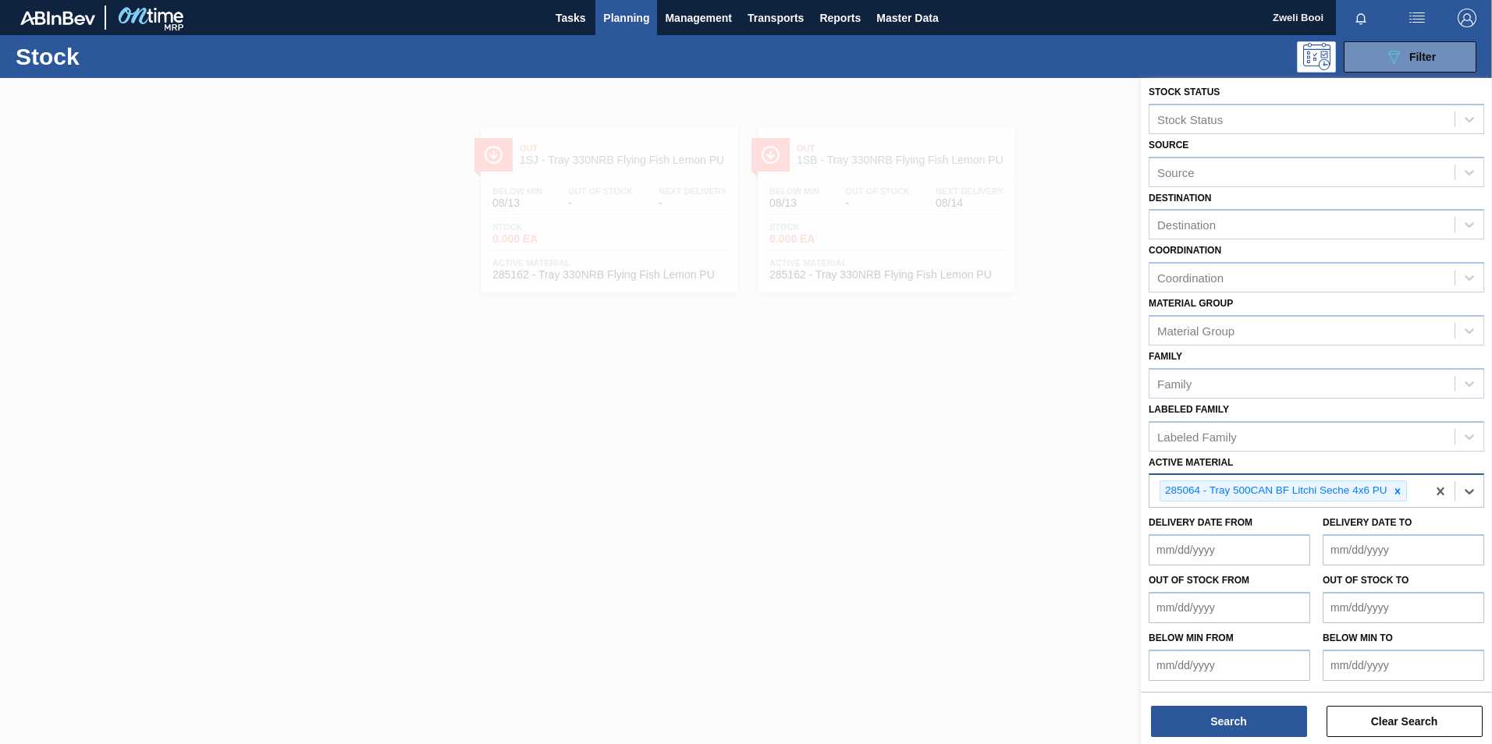
scroll to position [5, 0]
click at [1243, 729] on button "Search" at bounding box center [1229, 721] width 156 height 31
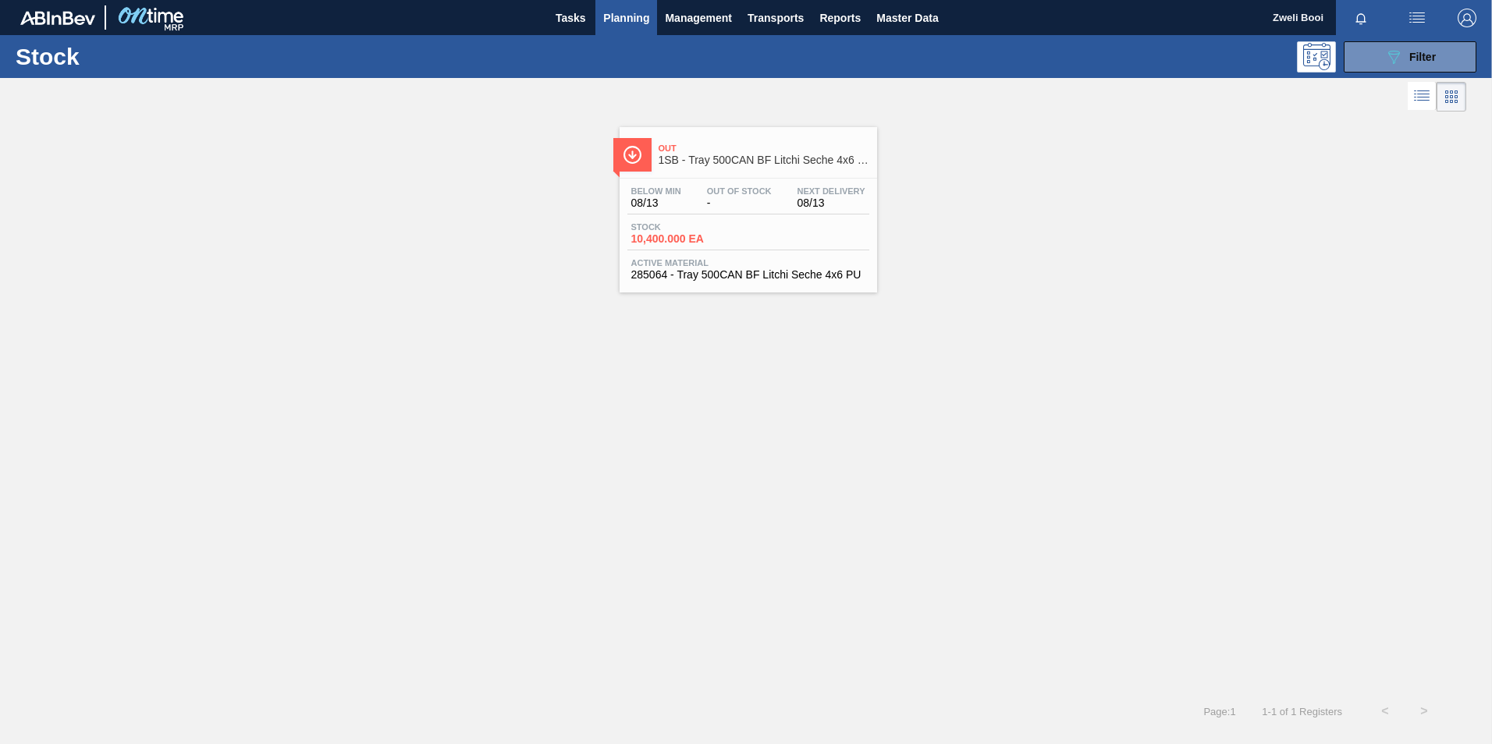
click at [795, 264] on span "Active Material" at bounding box center [748, 262] width 234 height 9
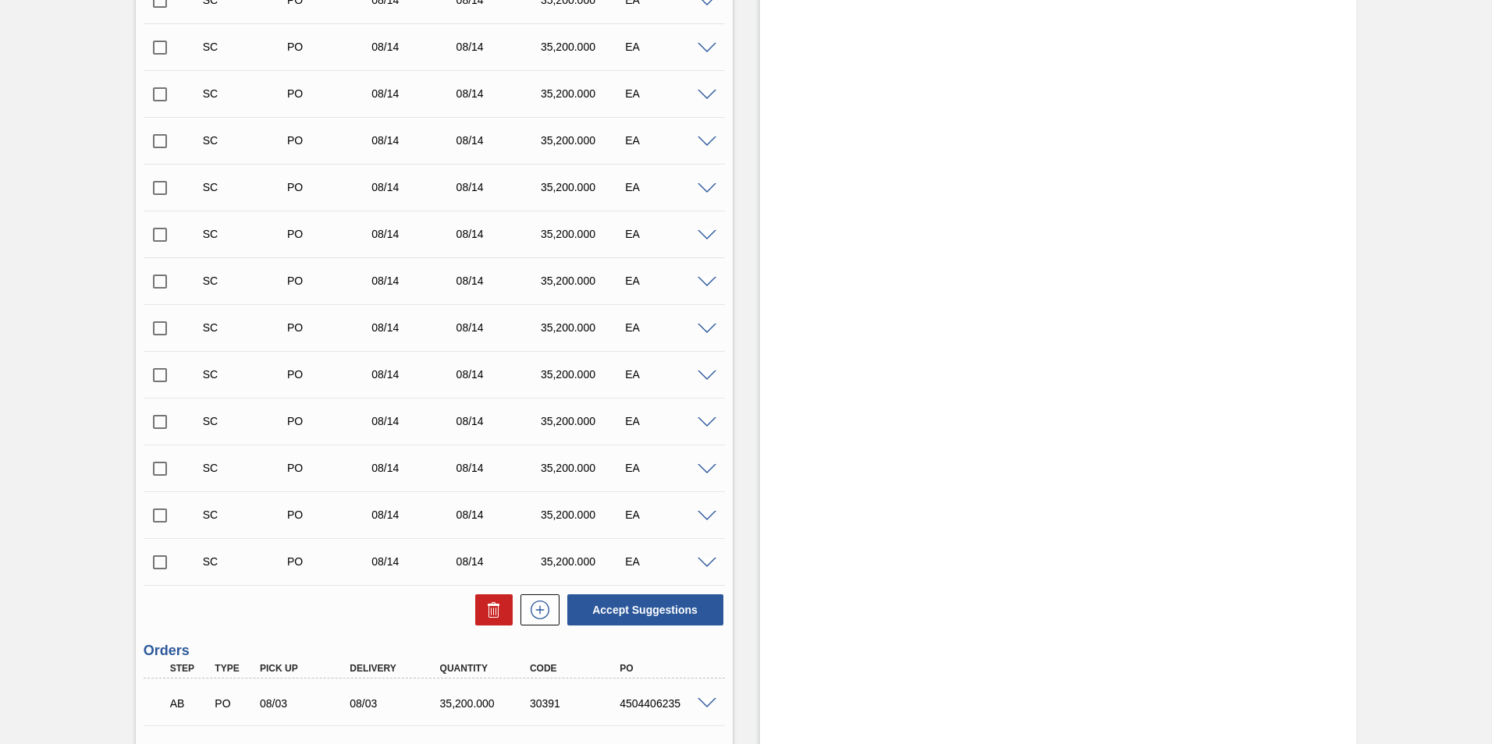
scroll to position [1077, 0]
